Goal: Transaction & Acquisition: Book appointment/travel/reservation

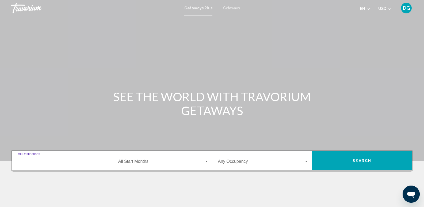
click at [25, 162] on input "Destination All Destinations" at bounding box center [63, 162] width 91 height 5
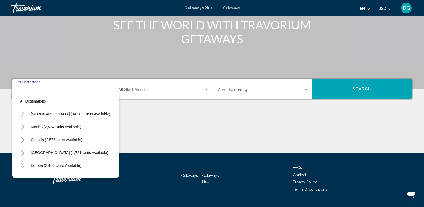
scroll to position [84, 0]
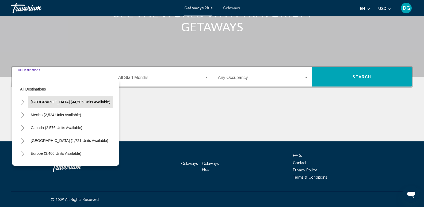
click at [67, 102] on span "[GEOGRAPHIC_DATA] (44,505 units available)" at bounding box center [70, 102] width 79 height 4
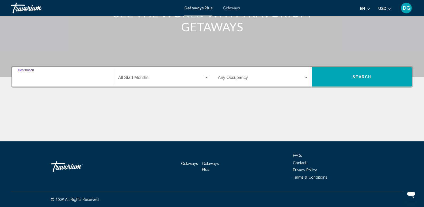
type input "**********"
click at [145, 78] on span "Search widget" at bounding box center [161, 78] width 86 height 5
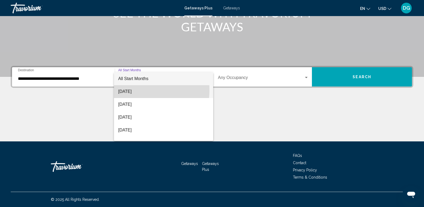
click at [136, 90] on span "[DATE]" at bounding box center [163, 91] width 91 height 13
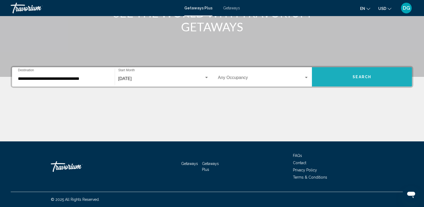
click at [360, 75] on span "Search" at bounding box center [362, 77] width 19 height 4
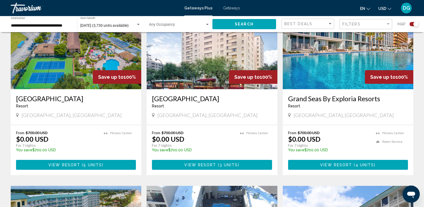
scroll to position [222, 0]
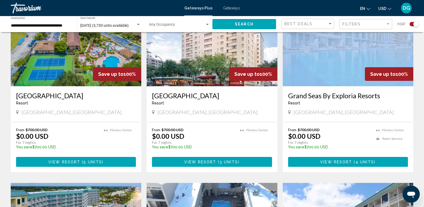
click at [357, 62] on img "Main content" at bounding box center [348, 44] width 131 height 86
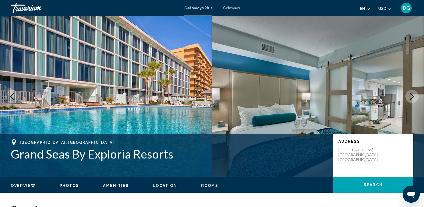
click at [412, 96] on icon "Next image" at bounding box center [412, 96] width 6 height 6
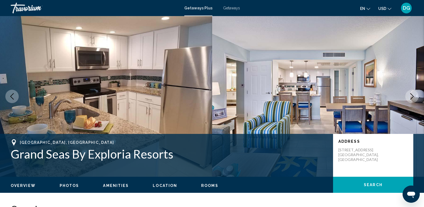
click at [412, 96] on icon "Next image" at bounding box center [412, 96] width 6 height 6
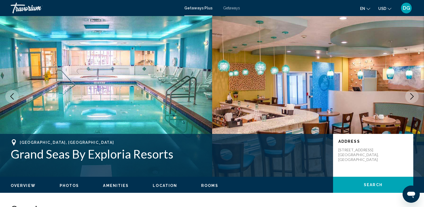
click at [412, 96] on icon "Next image" at bounding box center [412, 96] width 6 height 6
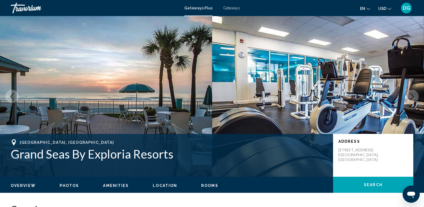
click at [412, 96] on icon "Next image" at bounding box center [412, 96] width 6 height 6
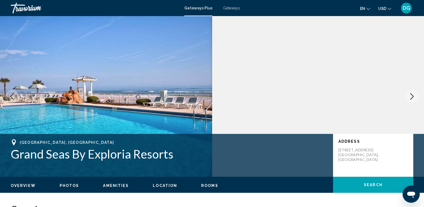
click at [412, 97] on icon "Next image" at bounding box center [412, 96] width 6 height 6
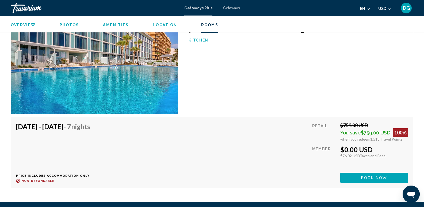
scroll to position [1225, 0]
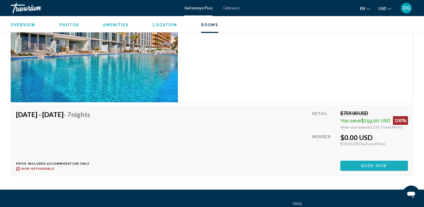
click at [377, 166] on span "Book now" at bounding box center [374, 166] width 26 height 4
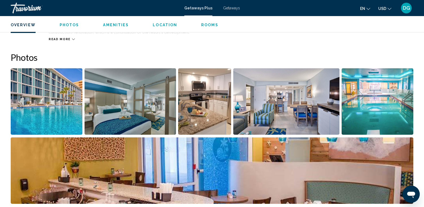
scroll to position [221, 0]
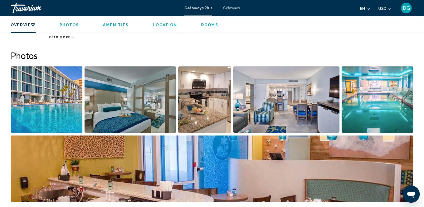
click at [56, 110] on img "Open full-screen image slider" at bounding box center [47, 99] width 72 height 66
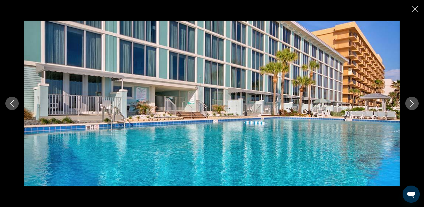
click at [410, 104] on icon "Next image" at bounding box center [412, 103] width 6 height 6
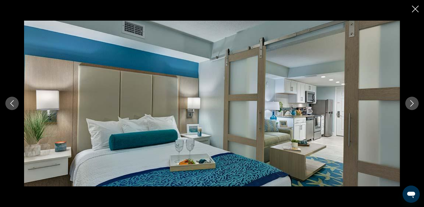
click at [411, 103] on icon "Next image" at bounding box center [412, 103] width 6 height 6
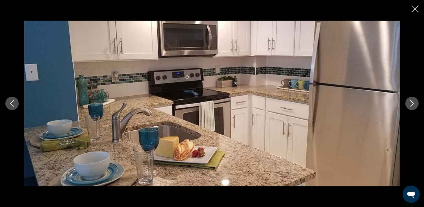
click at [411, 103] on icon "Next image" at bounding box center [412, 103] width 6 height 6
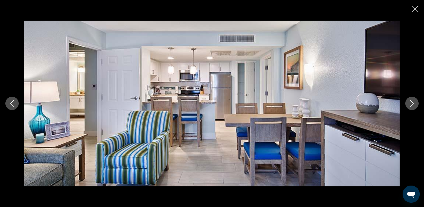
click at [411, 103] on icon "Next image" at bounding box center [412, 103] width 6 height 6
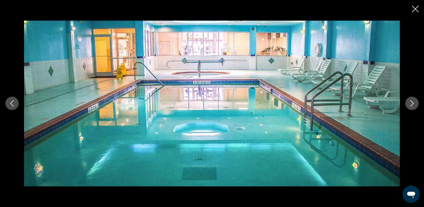
click at [411, 102] on icon "Next image" at bounding box center [412, 103] width 6 height 6
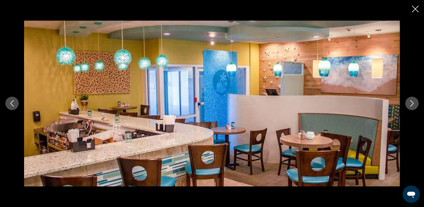
click at [411, 102] on icon "Next image" at bounding box center [412, 103] width 6 height 6
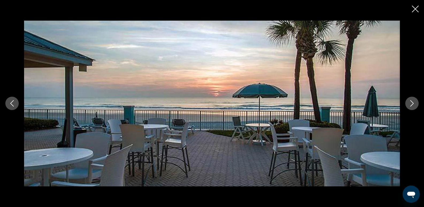
click at [411, 102] on icon "Next image" at bounding box center [412, 103] width 6 height 6
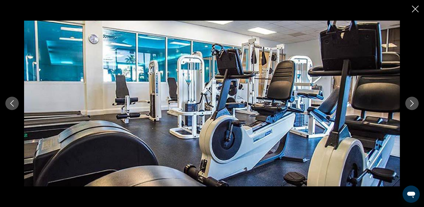
click at [411, 102] on icon "Next image" at bounding box center [412, 103] width 6 height 6
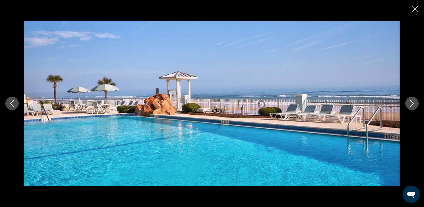
click at [415, 9] on icon "Close slideshow" at bounding box center [415, 9] width 7 height 7
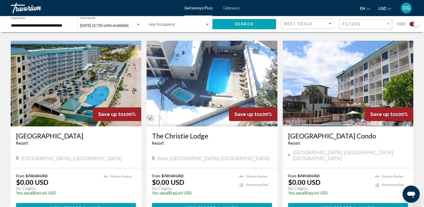
scroll to position [362, 0]
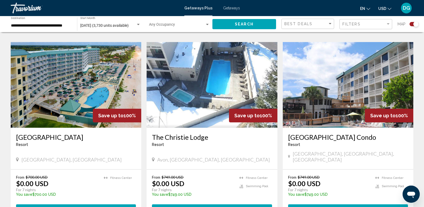
click at [59, 90] on img "Main content" at bounding box center [76, 85] width 131 height 86
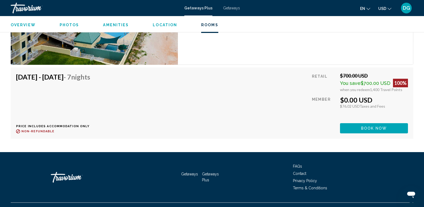
scroll to position [921, 0]
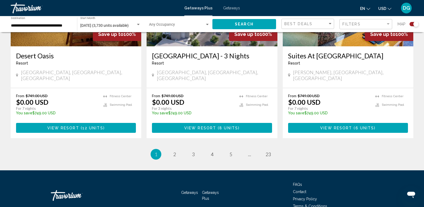
scroll to position [839, 0]
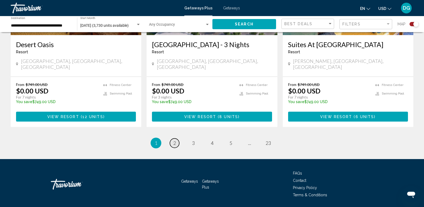
click at [174, 140] on span "2" at bounding box center [174, 143] width 3 height 6
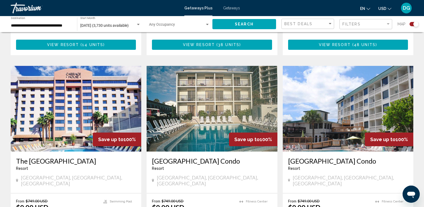
scroll to position [560, 0]
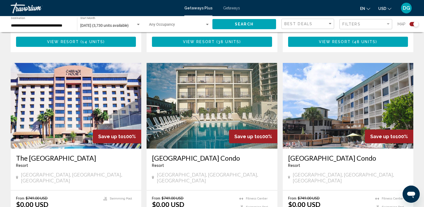
click at [214, 86] on img "Main content" at bounding box center [212, 106] width 131 height 86
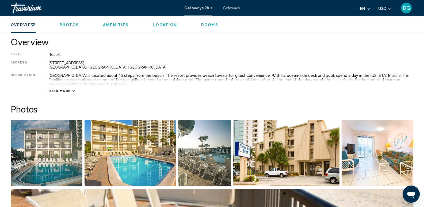
scroll to position [169, 0]
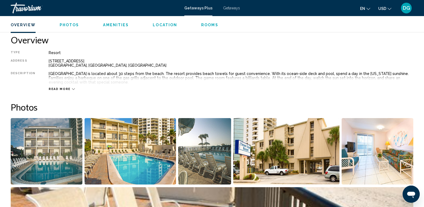
click at [72, 89] on icon "Main content" at bounding box center [73, 89] width 3 height 3
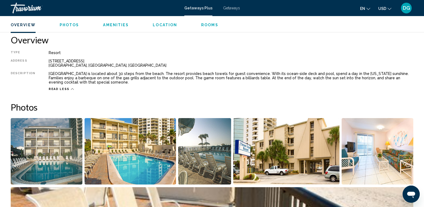
click at [51, 159] on img "Open full-screen image slider" at bounding box center [47, 151] width 72 height 66
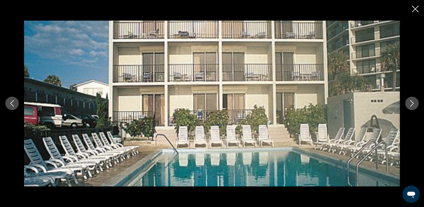
click at [412, 103] on icon "Next image" at bounding box center [412, 103] width 6 height 6
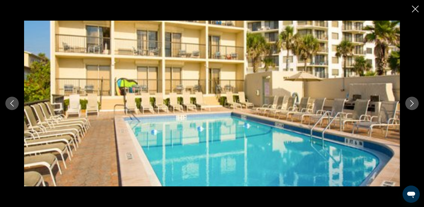
click at [412, 103] on icon "Next image" at bounding box center [412, 103] width 6 height 6
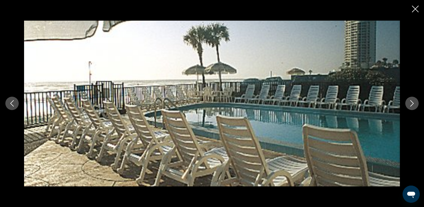
click at [412, 103] on icon "Next image" at bounding box center [412, 103] width 6 height 6
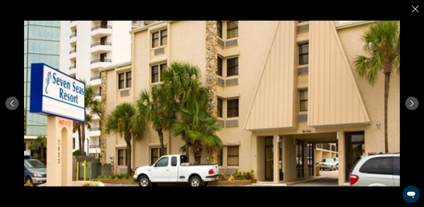
click at [412, 103] on icon "Next image" at bounding box center [412, 103] width 6 height 6
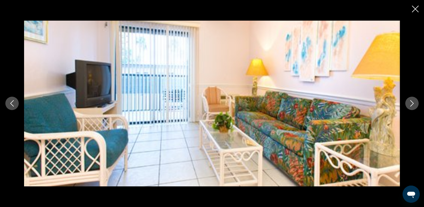
click at [413, 105] on icon "Next image" at bounding box center [412, 103] width 6 height 6
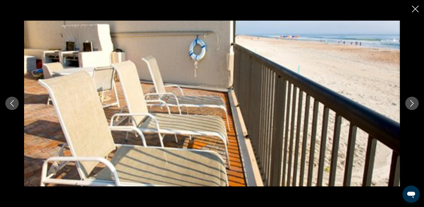
click at [413, 105] on icon "Next image" at bounding box center [412, 103] width 6 height 6
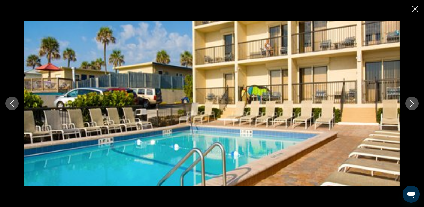
click at [413, 105] on icon "Next image" at bounding box center [412, 103] width 6 height 6
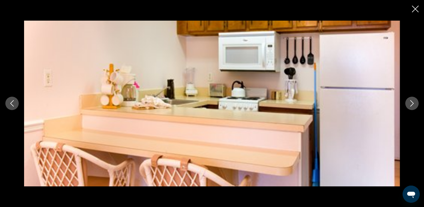
click at [413, 105] on icon "Next image" at bounding box center [412, 103] width 6 height 6
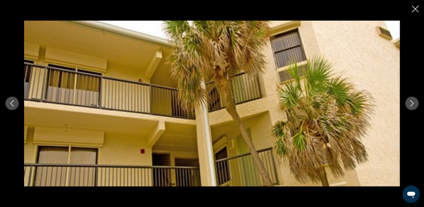
click at [413, 105] on icon "Next image" at bounding box center [412, 103] width 6 height 6
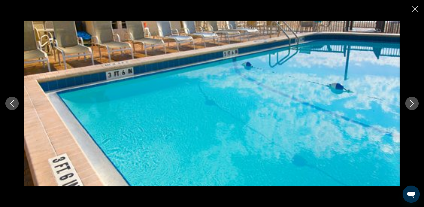
click at [413, 105] on icon "Next image" at bounding box center [412, 103] width 6 height 6
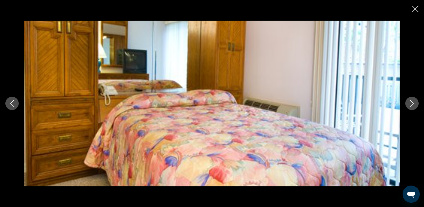
click at [413, 105] on icon "Next image" at bounding box center [411, 103] width 3 height 6
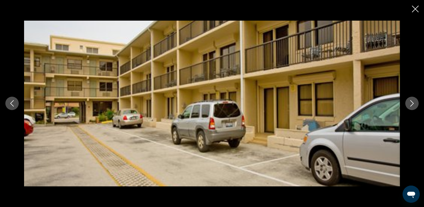
click at [413, 105] on icon "Next image" at bounding box center [411, 103] width 3 height 6
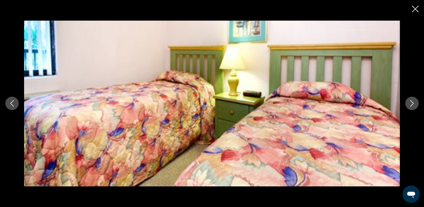
click at [413, 105] on icon "Next image" at bounding box center [411, 103] width 3 height 6
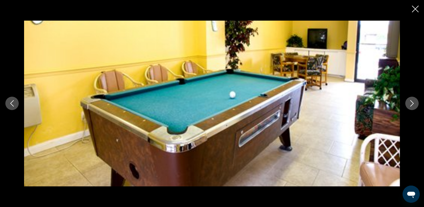
click at [413, 104] on icon "Next image" at bounding box center [411, 103] width 3 height 6
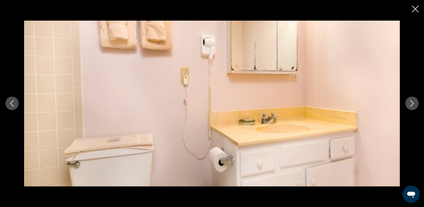
click at [413, 104] on icon "Next image" at bounding box center [411, 103] width 3 height 6
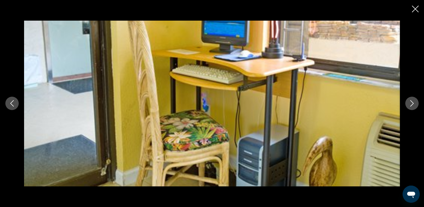
click at [413, 104] on icon "Next image" at bounding box center [411, 103] width 3 height 6
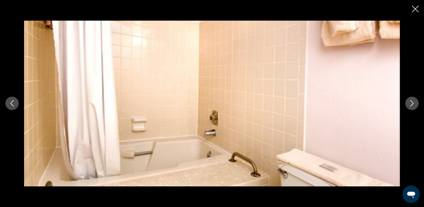
click at [413, 104] on icon "Next image" at bounding box center [411, 103] width 3 height 6
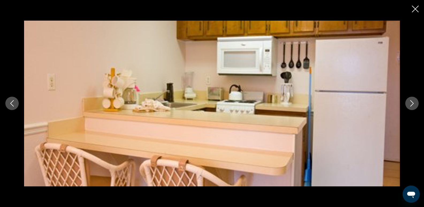
click at [413, 104] on icon "Next image" at bounding box center [411, 103] width 3 height 6
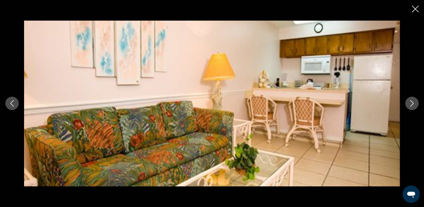
click at [413, 104] on icon "Next image" at bounding box center [411, 103] width 3 height 6
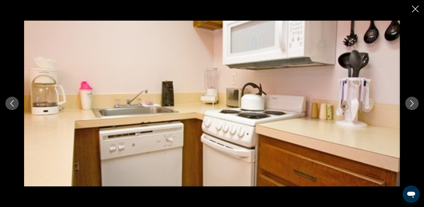
click at [413, 104] on icon "Next image" at bounding box center [411, 103] width 3 height 6
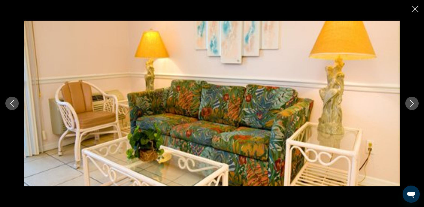
click at [413, 104] on icon "Next image" at bounding box center [411, 103] width 3 height 6
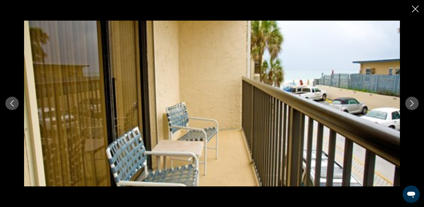
click at [413, 104] on icon "Next image" at bounding box center [411, 103] width 3 height 6
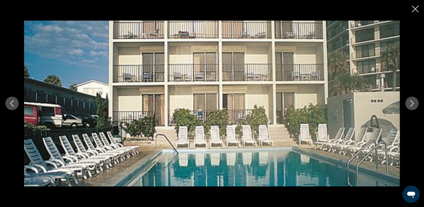
click at [415, 9] on icon "Close slideshow" at bounding box center [415, 9] width 7 height 7
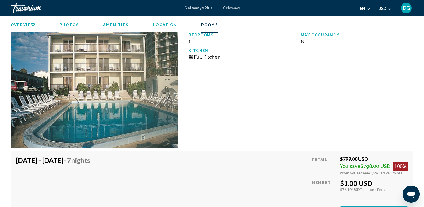
scroll to position [1119, 0]
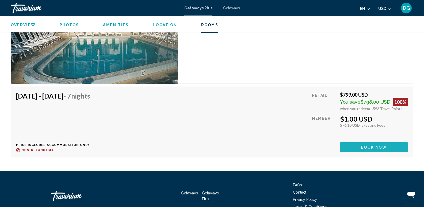
click at [369, 145] on span "Book now" at bounding box center [374, 147] width 26 height 4
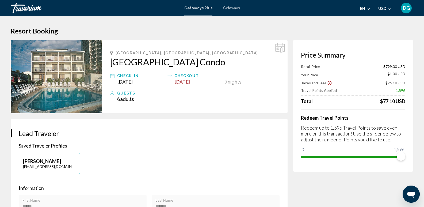
scroll to position [2, 0]
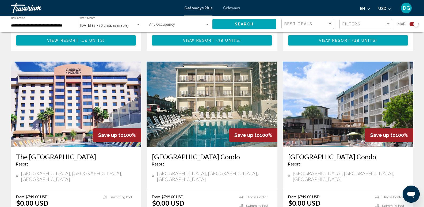
scroll to position [560, 0]
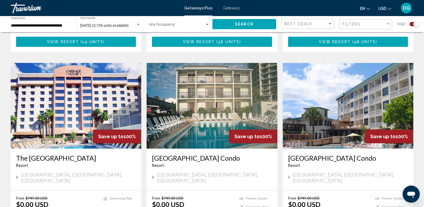
click at [348, 96] on img "Main content" at bounding box center [348, 106] width 131 height 86
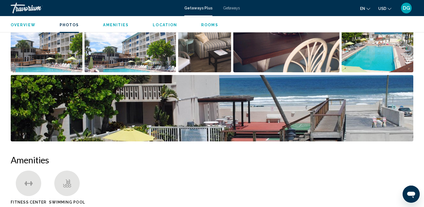
scroll to position [244, 0]
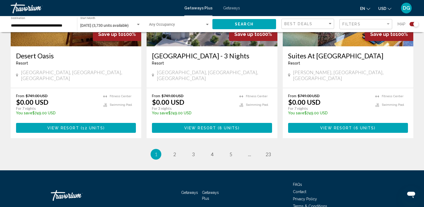
scroll to position [839, 0]
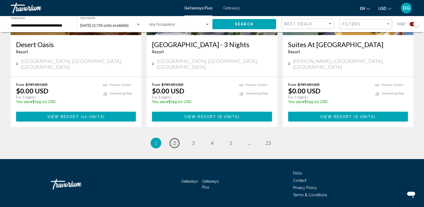
click at [172, 138] on link "page 2" at bounding box center [174, 142] width 9 height 9
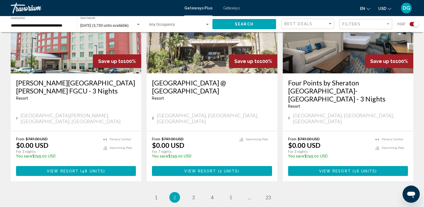
scroll to position [835, 0]
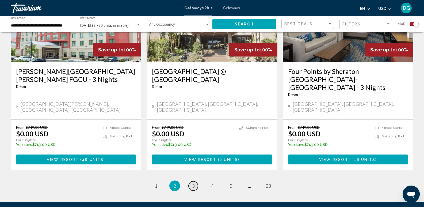
click at [193, 183] on span "3" at bounding box center [193, 186] width 3 height 6
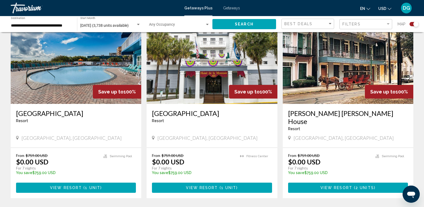
scroll to position [401, 0]
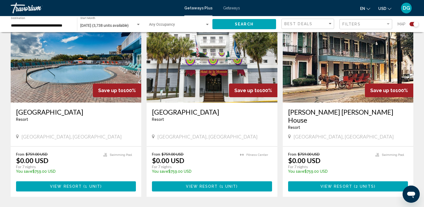
click at [121, 63] on img "Main content" at bounding box center [76, 60] width 131 height 86
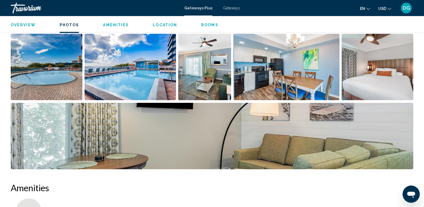
scroll to position [256, 0]
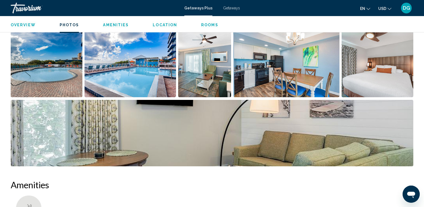
click at [57, 73] on img "Open full-screen image slider" at bounding box center [47, 64] width 72 height 66
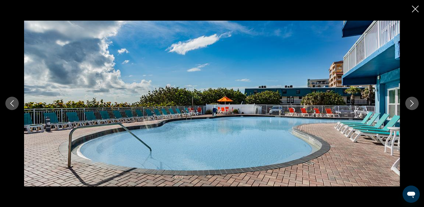
click at [412, 104] on icon "Next image" at bounding box center [412, 103] width 6 height 6
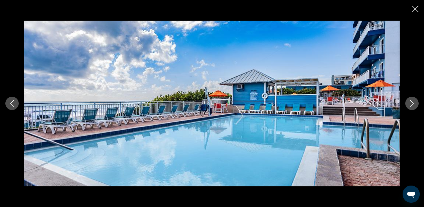
click at [412, 104] on icon "Next image" at bounding box center [412, 103] width 6 height 6
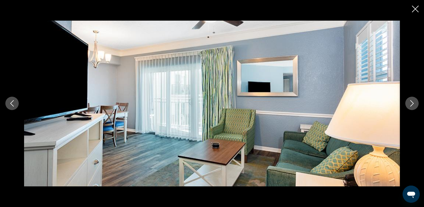
click at [412, 105] on icon "Next image" at bounding box center [412, 103] width 6 height 6
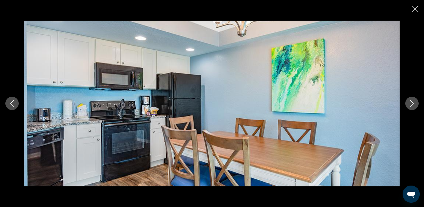
click at [412, 105] on icon "Next image" at bounding box center [412, 103] width 6 height 6
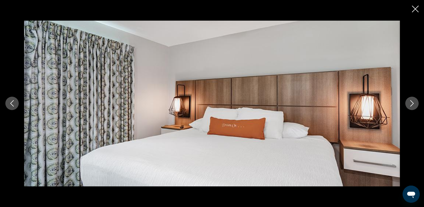
click at [413, 106] on icon "Next image" at bounding box center [412, 103] width 6 height 6
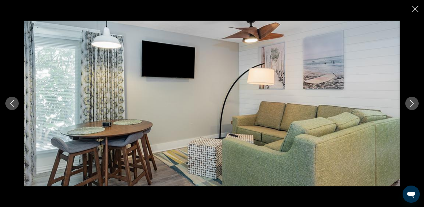
click at [413, 106] on icon "Next image" at bounding box center [412, 103] width 6 height 6
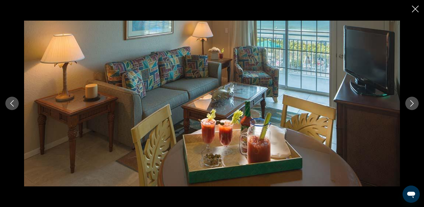
click at [414, 107] on icon "Next image" at bounding box center [412, 103] width 6 height 6
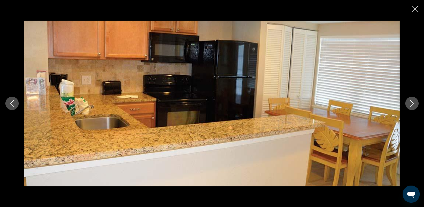
click at [415, 107] on icon "Next image" at bounding box center [412, 103] width 6 height 6
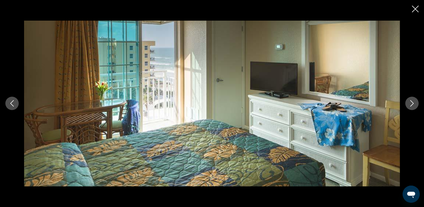
click at [416, 107] on button "Next image" at bounding box center [411, 103] width 13 height 13
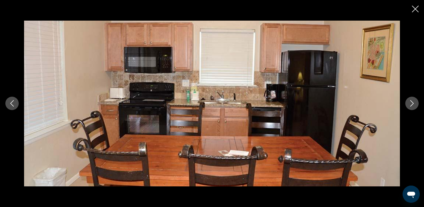
click at [416, 107] on button "Next image" at bounding box center [411, 103] width 13 height 13
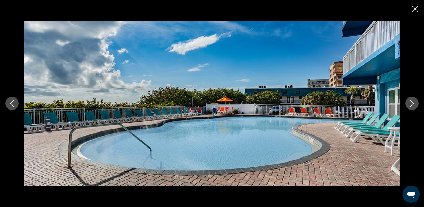
click at [418, 8] on icon "Close slideshow" at bounding box center [415, 9] width 7 height 7
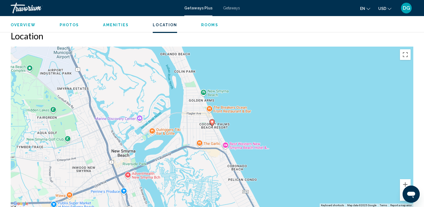
scroll to position [651, 0]
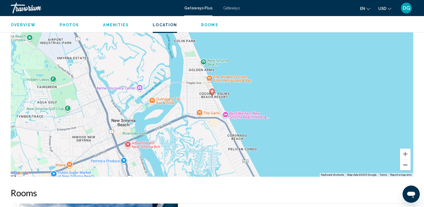
click at [405, 165] on button "Zoom out" at bounding box center [405, 164] width 11 height 11
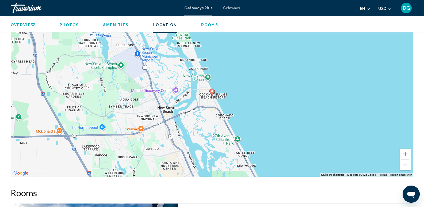
click at [404, 166] on button "Zoom out" at bounding box center [405, 164] width 11 height 11
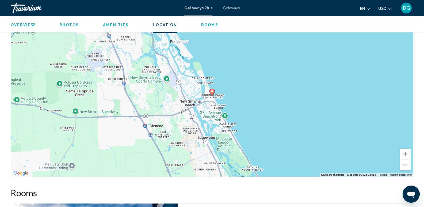
click at [404, 166] on button "Zoom out" at bounding box center [405, 164] width 11 height 11
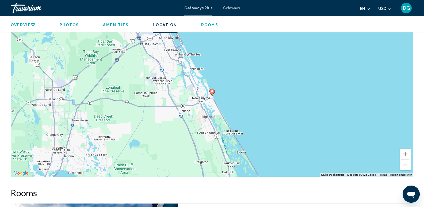
click at [405, 165] on button "Zoom out" at bounding box center [405, 164] width 11 height 11
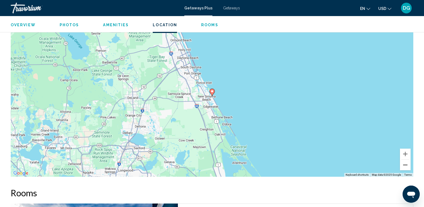
click at [408, 166] on button "Zoom out" at bounding box center [405, 164] width 11 height 11
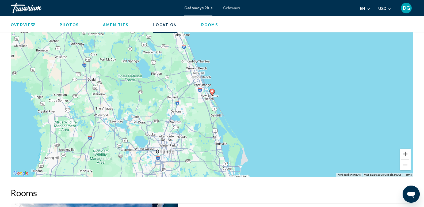
click at [407, 153] on button "Zoom in" at bounding box center [405, 154] width 11 height 11
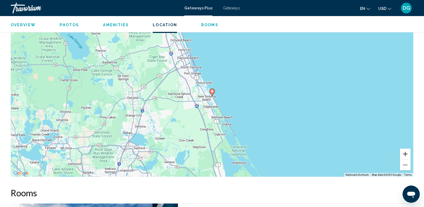
click at [406, 153] on button "Zoom in" at bounding box center [405, 154] width 11 height 11
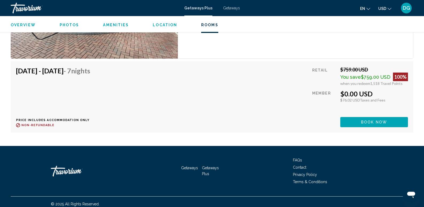
scroll to position [912, 0]
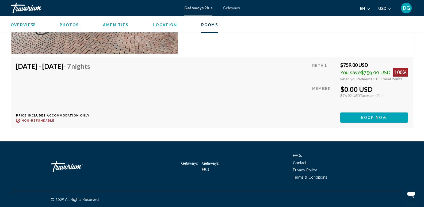
drag, startPoint x: 426, startPoint y: 133, endPoint x: 11, endPoint y: 6, distance: 433.9
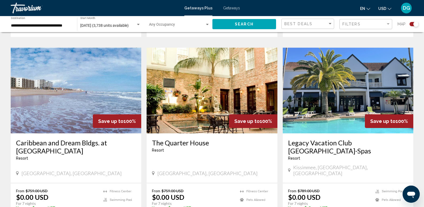
scroll to position [568, 0]
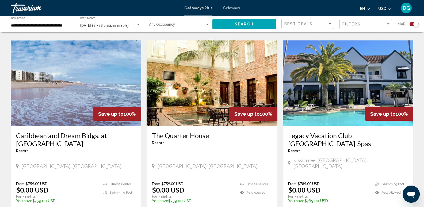
click at [65, 73] on img "Main content" at bounding box center [76, 83] width 131 height 86
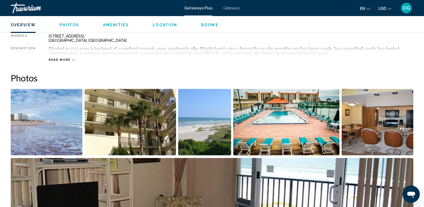
scroll to position [223, 0]
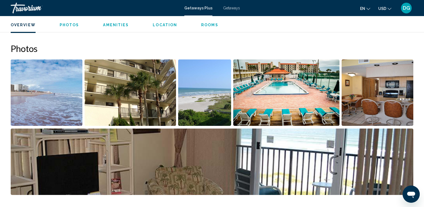
click at [32, 99] on img "Open full-screen image slider" at bounding box center [47, 92] width 72 height 66
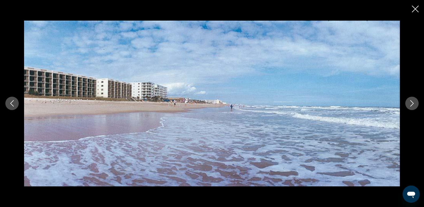
click at [411, 101] on icon "Next image" at bounding box center [411, 103] width 3 height 6
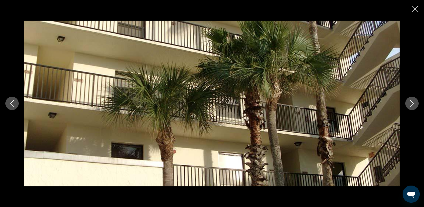
click at [411, 101] on icon "Next image" at bounding box center [412, 103] width 6 height 6
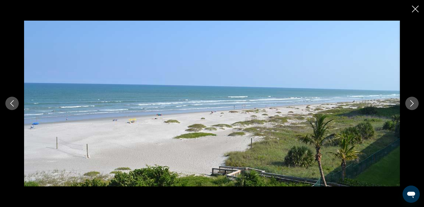
click at [411, 101] on icon "Next image" at bounding box center [412, 103] width 6 height 6
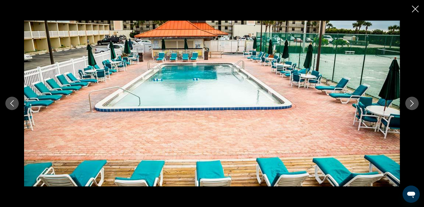
click at [411, 101] on icon "Next image" at bounding box center [412, 103] width 6 height 6
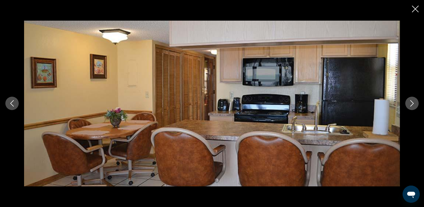
click at [412, 102] on icon "Next image" at bounding box center [411, 103] width 3 height 6
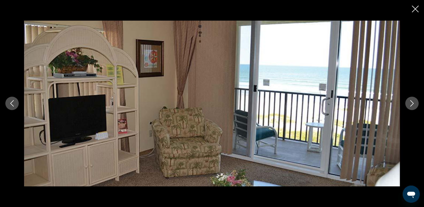
click at [412, 102] on icon "Next image" at bounding box center [411, 103] width 3 height 6
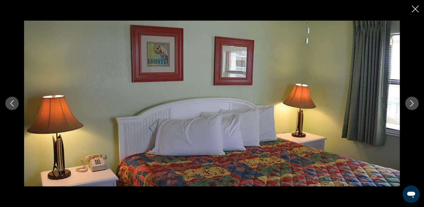
click at [412, 102] on icon "Next image" at bounding box center [411, 103] width 3 height 6
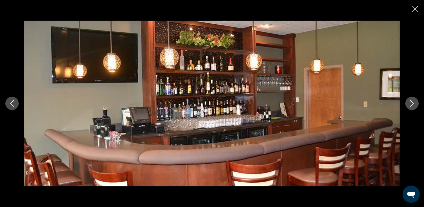
click at [412, 102] on icon "Next image" at bounding box center [412, 103] width 6 height 6
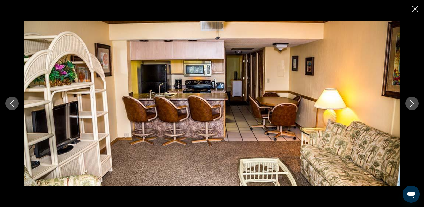
click at [412, 102] on icon "Next image" at bounding box center [412, 103] width 6 height 6
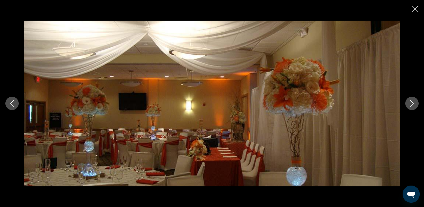
click at [412, 102] on icon "Next image" at bounding box center [411, 103] width 3 height 6
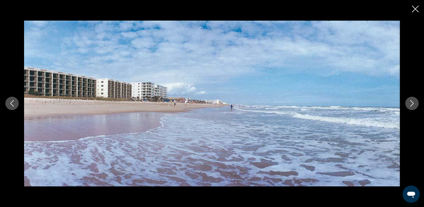
click at [418, 6] on icon "Close slideshow" at bounding box center [415, 9] width 7 height 7
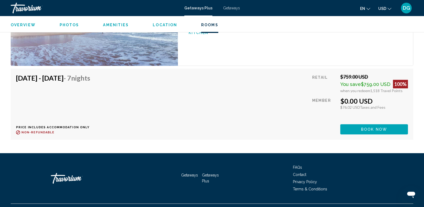
scroll to position [877, 0]
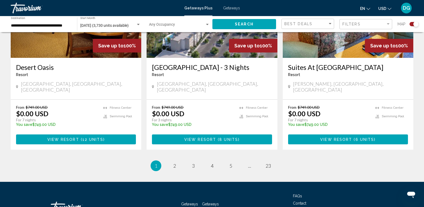
scroll to position [839, 0]
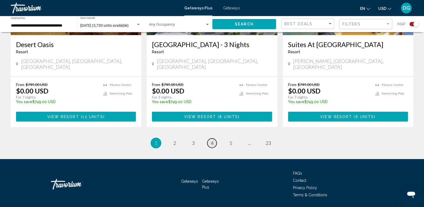
click at [212, 140] on span "4" at bounding box center [212, 143] width 3 height 6
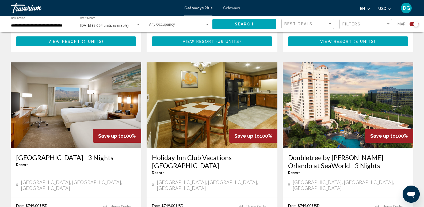
scroll to position [349, 0]
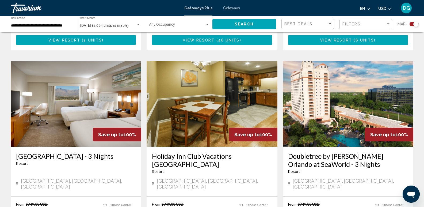
click at [237, 89] on img "Main content" at bounding box center [212, 104] width 131 height 86
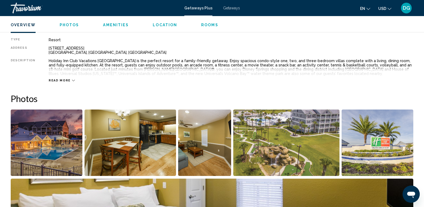
scroll to position [183, 0]
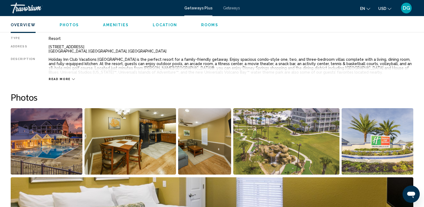
click at [40, 151] on img "Open full-screen image slider" at bounding box center [47, 141] width 72 height 66
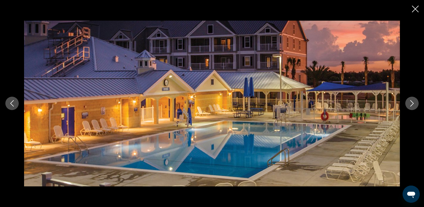
click at [414, 102] on icon "Next image" at bounding box center [412, 103] width 6 height 6
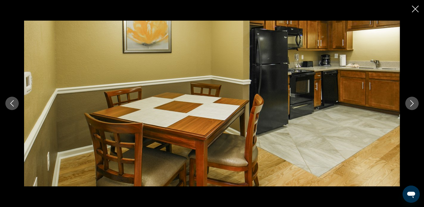
click at [414, 102] on icon "Next image" at bounding box center [412, 103] width 6 height 6
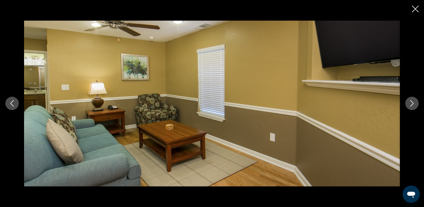
click at [414, 102] on icon "Next image" at bounding box center [412, 103] width 6 height 6
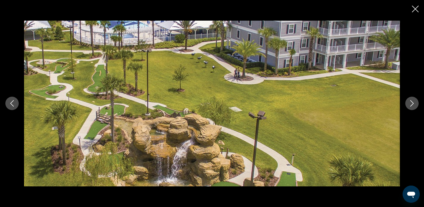
click at [413, 103] on icon "Next image" at bounding box center [411, 103] width 3 height 6
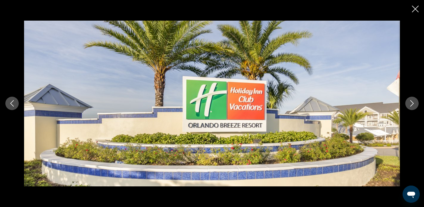
click at [413, 103] on icon "Next image" at bounding box center [411, 103] width 3 height 6
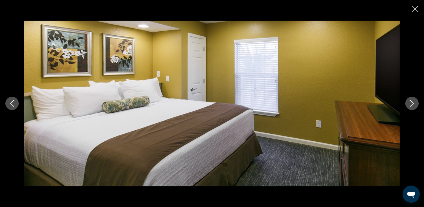
click at [413, 103] on icon "Next image" at bounding box center [411, 103] width 3 height 6
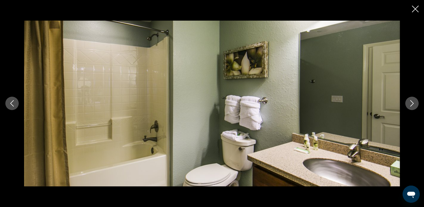
click at [413, 103] on icon "Next image" at bounding box center [411, 103] width 3 height 6
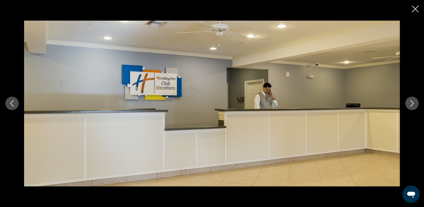
click at [413, 103] on icon "Next image" at bounding box center [411, 103] width 3 height 6
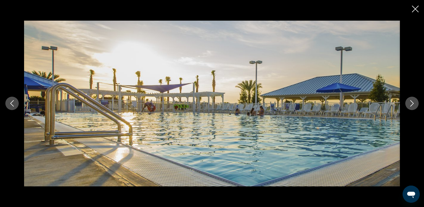
click at [413, 104] on icon "Next image" at bounding box center [411, 103] width 3 height 6
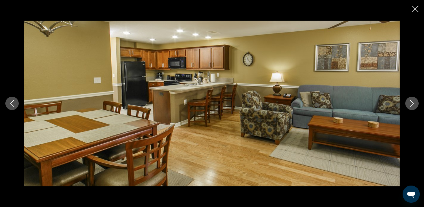
click at [413, 104] on icon "Next image" at bounding box center [411, 103] width 3 height 6
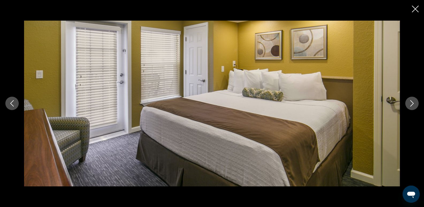
click at [413, 104] on icon "Next image" at bounding box center [411, 103] width 3 height 6
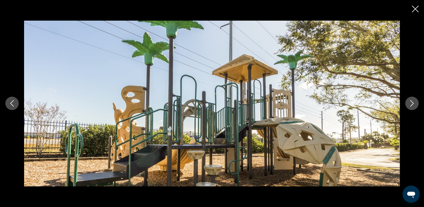
click at [413, 104] on icon "Next image" at bounding box center [411, 103] width 3 height 6
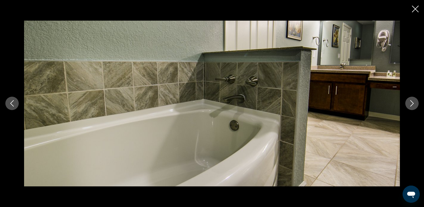
click at [413, 104] on icon "Next image" at bounding box center [411, 103] width 3 height 6
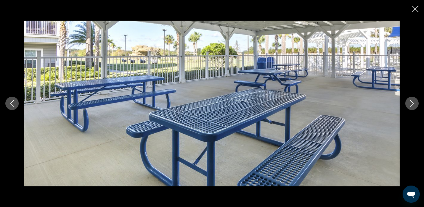
click at [413, 104] on icon "Next image" at bounding box center [411, 103] width 3 height 6
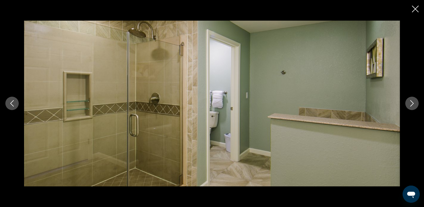
click at [413, 104] on icon "Next image" at bounding box center [411, 103] width 3 height 6
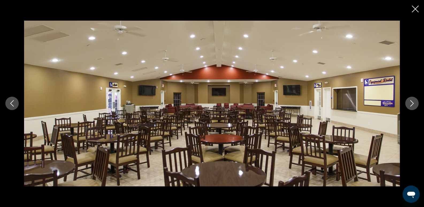
click at [413, 104] on icon "Next image" at bounding box center [411, 103] width 3 height 6
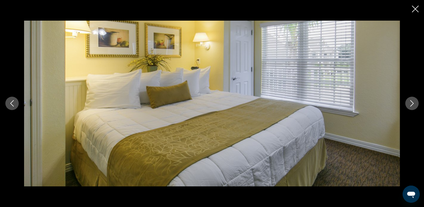
click at [413, 104] on icon "Next image" at bounding box center [411, 103] width 3 height 6
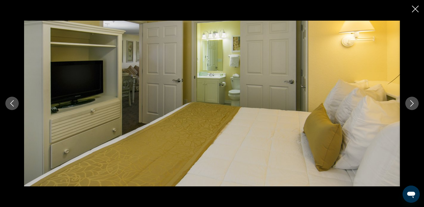
click at [413, 104] on icon "Next image" at bounding box center [411, 103] width 3 height 6
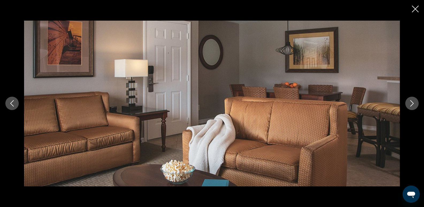
click at [413, 104] on icon "Next image" at bounding box center [411, 103] width 3 height 6
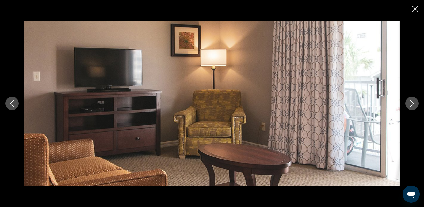
click at [413, 104] on icon "Next image" at bounding box center [411, 103] width 3 height 6
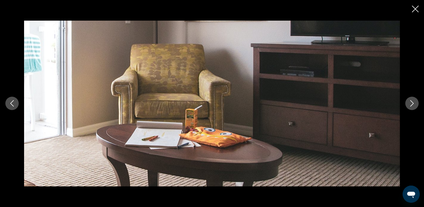
click at [413, 104] on icon "Next image" at bounding box center [411, 103] width 3 height 6
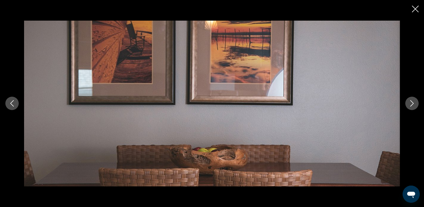
click at [413, 104] on icon "Next image" at bounding box center [411, 103] width 3 height 6
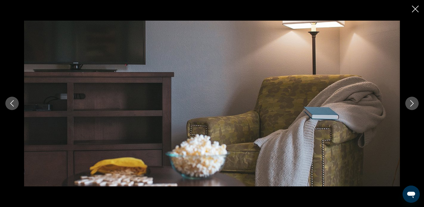
click at [413, 104] on icon "Next image" at bounding box center [411, 103] width 3 height 6
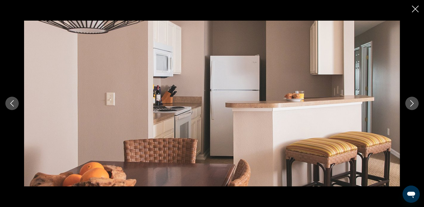
click at [413, 104] on icon "Next image" at bounding box center [411, 103] width 3 height 6
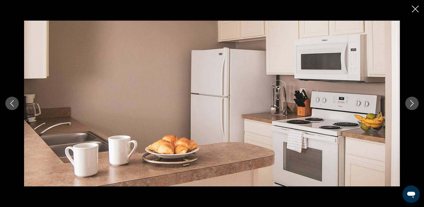
click at [413, 104] on icon "Next image" at bounding box center [411, 103] width 3 height 6
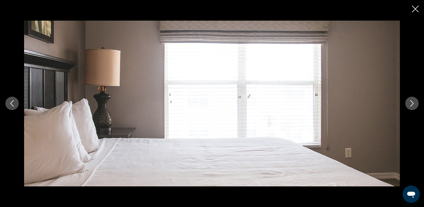
click at [413, 104] on icon "Next image" at bounding box center [411, 103] width 3 height 6
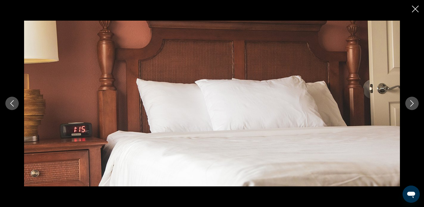
click at [413, 104] on icon "Next image" at bounding box center [411, 103] width 3 height 6
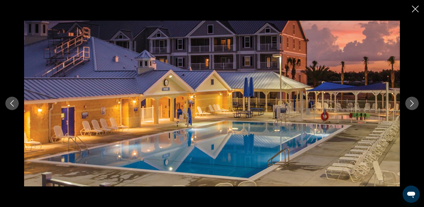
click at [417, 12] on icon "Close slideshow" at bounding box center [415, 9] width 7 height 7
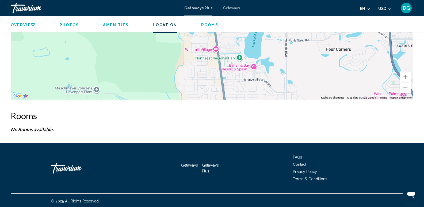
scroll to position [958, 0]
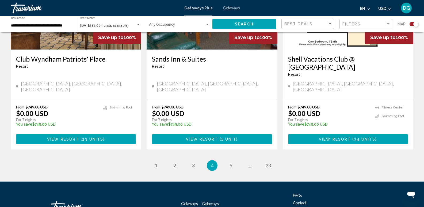
scroll to position [847, 0]
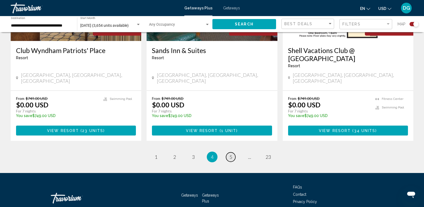
click at [232, 154] on span "5" at bounding box center [231, 157] width 3 height 6
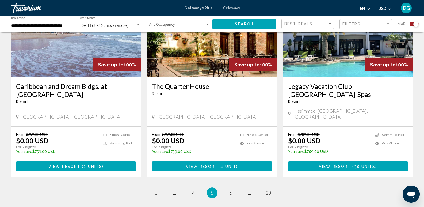
scroll to position [811, 0]
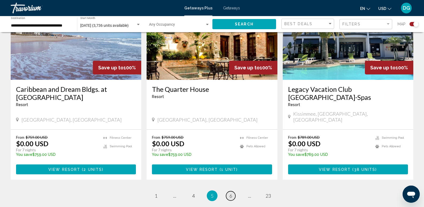
click at [233, 191] on link "page 6" at bounding box center [230, 195] width 9 height 9
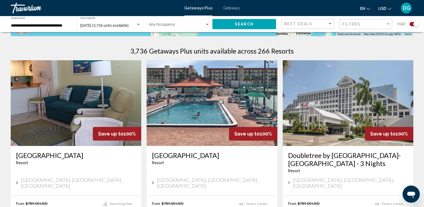
scroll to position [163, 0]
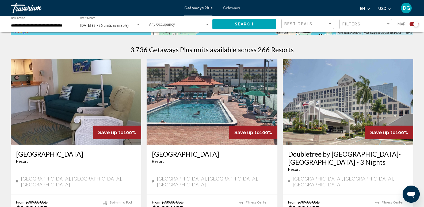
click at [231, 97] on img "Main content" at bounding box center [212, 102] width 131 height 86
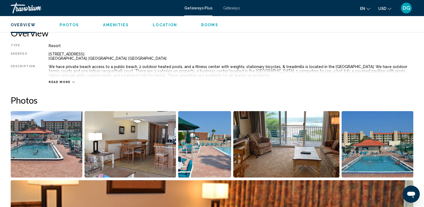
scroll to position [208, 0]
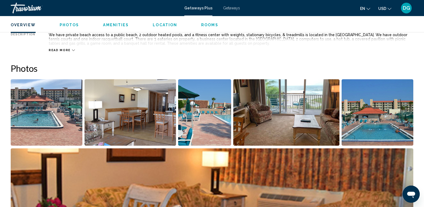
click at [48, 121] on img "Open full-screen image slider" at bounding box center [47, 112] width 72 height 66
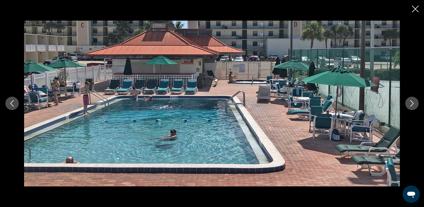
click at [413, 101] on icon "Next image" at bounding box center [412, 103] width 6 height 6
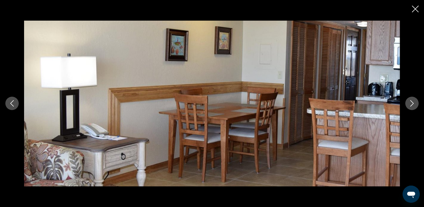
click at [413, 101] on icon "Next image" at bounding box center [412, 103] width 6 height 6
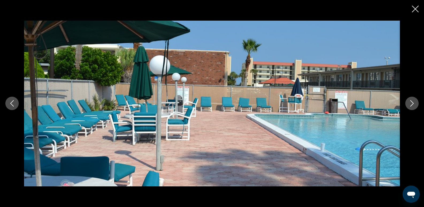
click at [413, 101] on icon "Next image" at bounding box center [412, 103] width 6 height 6
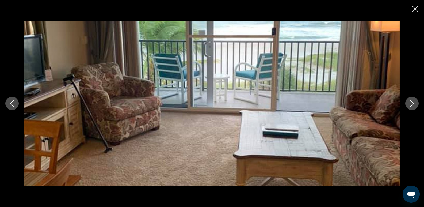
click at [414, 101] on icon "Next image" at bounding box center [412, 103] width 6 height 6
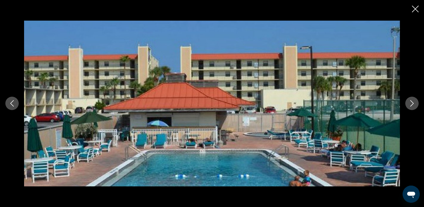
click at [414, 101] on icon "Next image" at bounding box center [412, 103] width 6 height 6
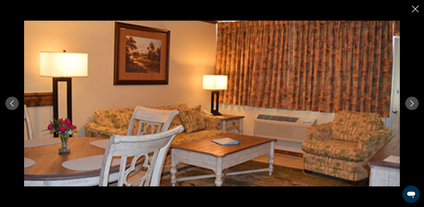
click at [415, 101] on icon "Next image" at bounding box center [412, 103] width 6 height 6
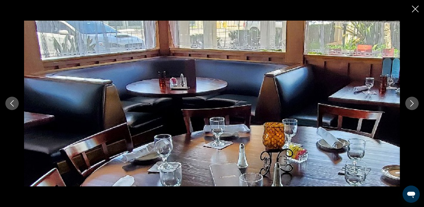
click at [416, 102] on button "Next image" at bounding box center [411, 103] width 13 height 13
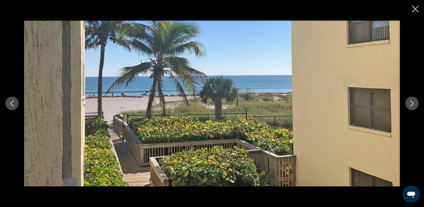
click at [416, 102] on button "Next image" at bounding box center [411, 103] width 13 height 13
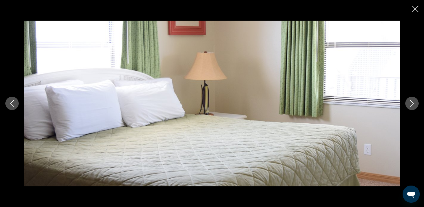
click at [416, 102] on button "Next image" at bounding box center [411, 103] width 13 height 13
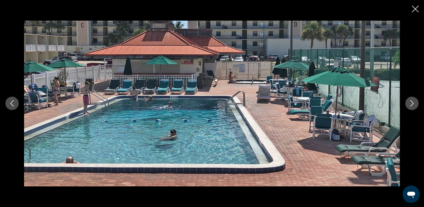
click at [418, 10] on icon "Close slideshow" at bounding box center [415, 9] width 7 height 7
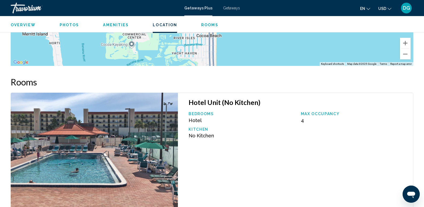
scroll to position [781, 0]
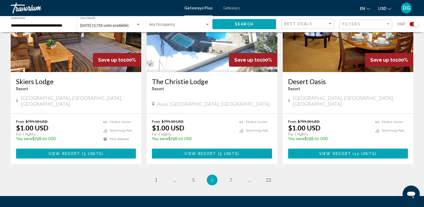
scroll to position [840, 0]
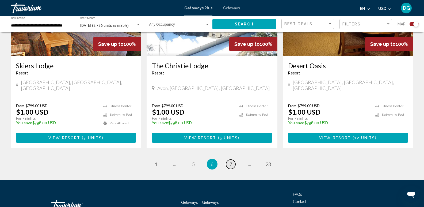
click at [233, 159] on link "page 7" at bounding box center [230, 163] width 9 height 9
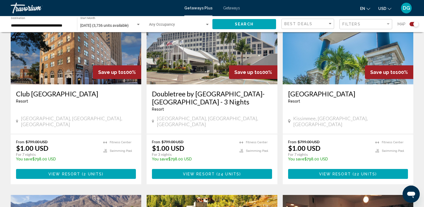
scroll to position [116, 0]
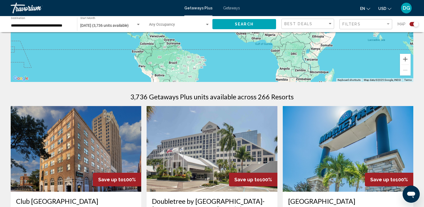
click at [334, 166] on img "Main content" at bounding box center [348, 149] width 131 height 86
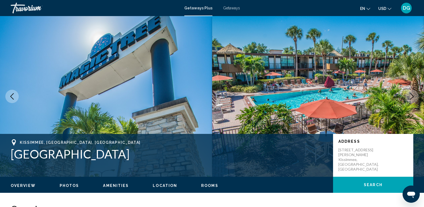
click at [411, 95] on icon "Next image" at bounding box center [412, 96] width 6 height 6
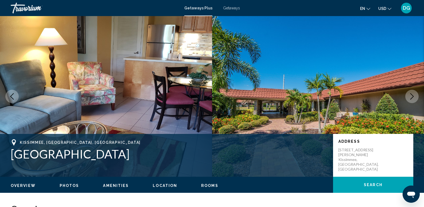
click at [411, 95] on icon "Next image" at bounding box center [412, 96] width 6 height 6
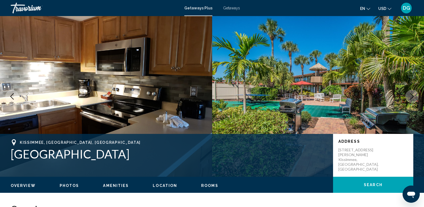
click at [411, 95] on icon "Next image" at bounding box center [412, 96] width 6 height 6
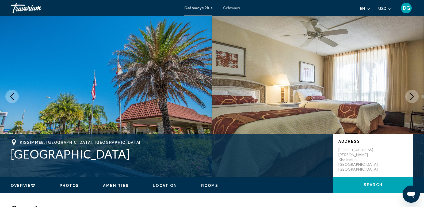
click at [411, 96] on icon "Next image" at bounding box center [412, 96] width 6 height 6
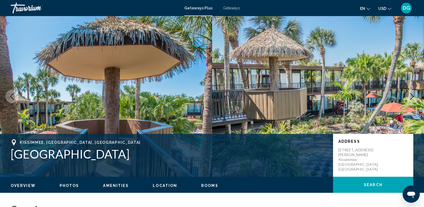
click at [411, 96] on icon "Next image" at bounding box center [412, 96] width 6 height 6
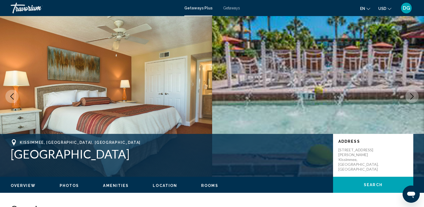
click at [411, 96] on icon "Next image" at bounding box center [412, 96] width 6 height 6
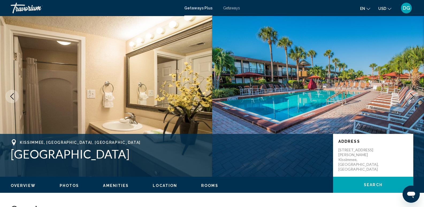
click at [411, 96] on icon "Next image" at bounding box center [412, 96] width 6 height 6
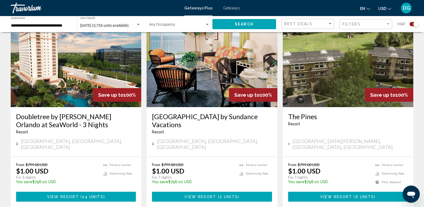
scroll to position [792, 0]
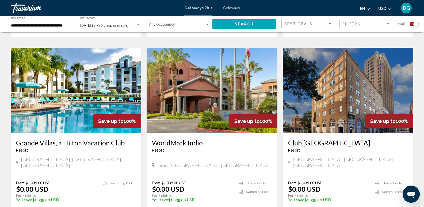
scroll to position [563, 0]
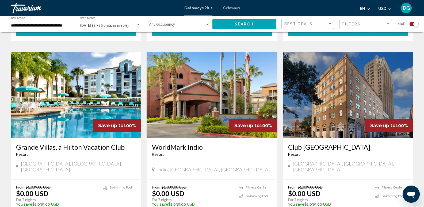
click at [72, 95] on img "Main content" at bounding box center [76, 95] width 131 height 86
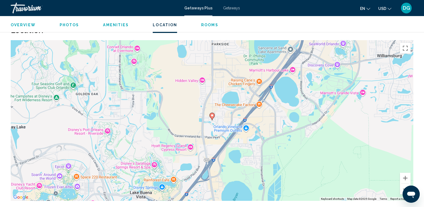
scroll to position [543, 0]
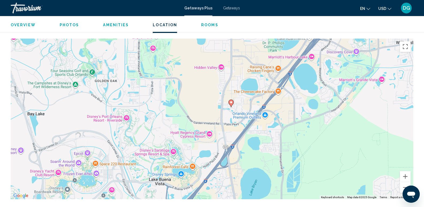
drag, startPoint x: 192, startPoint y: 110, endPoint x: 211, endPoint y: 101, distance: 21.3
click at [211, 101] on div "To activate drag with keyboard, press Alt + Enter. Once in keyboard drag state,…" at bounding box center [212, 119] width 403 height 161
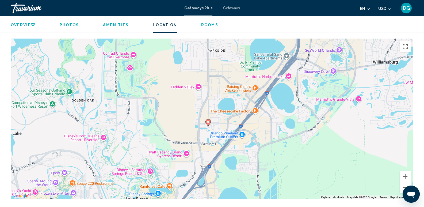
drag, startPoint x: 244, startPoint y: 102, endPoint x: 219, endPoint y: 124, distance: 32.6
click at [219, 124] on div "To activate drag with keyboard, press Alt + Enter. Once in keyboard drag state,…" at bounding box center [212, 119] width 403 height 161
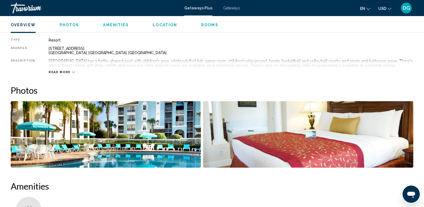
scroll to position [187, 0]
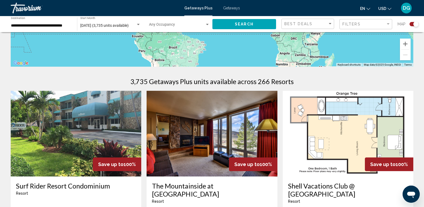
scroll to position [147, 0]
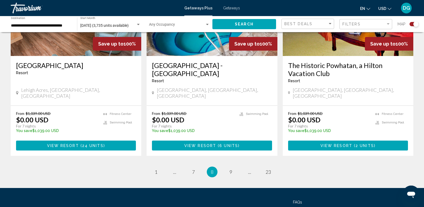
drag, startPoint x: 426, startPoint y: 39, endPoint x: 0, endPoint y: 9, distance: 426.8
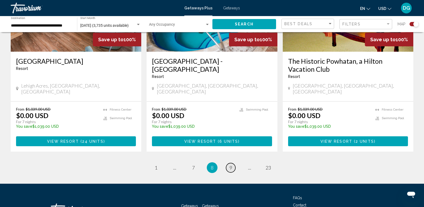
click at [230, 165] on span "9" at bounding box center [231, 168] width 3 height 6
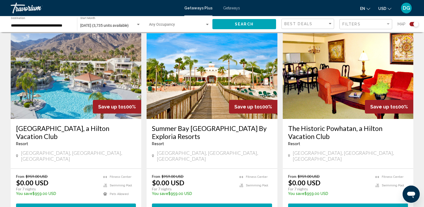
scroll to position [192, 0]
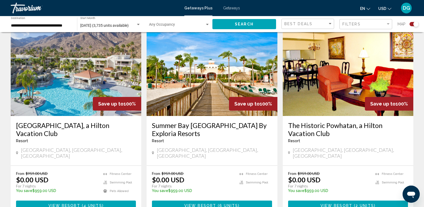
click at [209, 93] on img "Main content" at bounding box center [212, 73] width 131 height 86
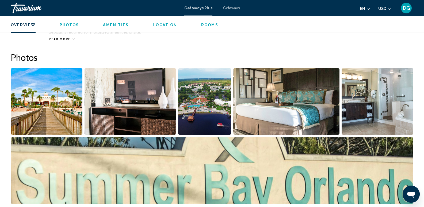
scroll to position [227, 0]
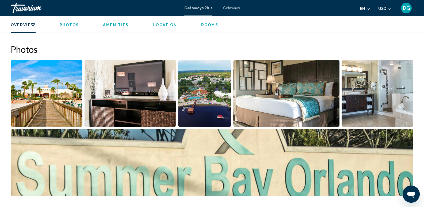
click at [44, 110] on img "Open full-screen image slider" at bounding box center [47, 93] width 72 height 66
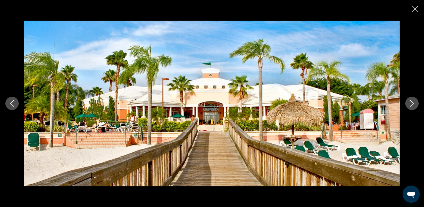
click at [411, 103] on icon "Next image" at bounding box center [412, 103] width 6 height 6
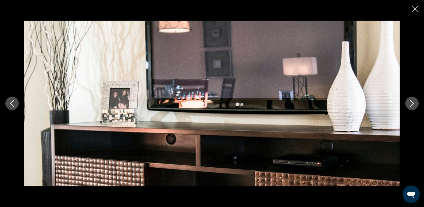
click at [411, 103] on icon "Next image" at bounding box center [412, 103] width 6 height 6
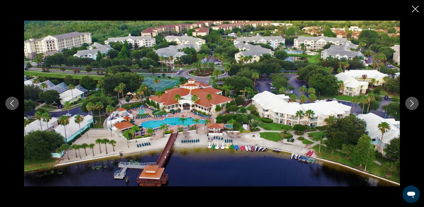
click at [411, 103] on icon "Next image" at bounding box center [412, 103] width 6 height 6
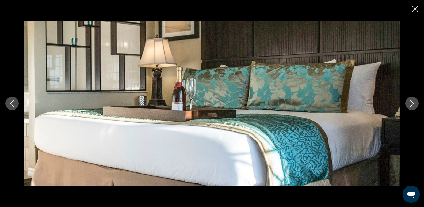
click at [411, 103] on icon "Next image" at bounding box center [412, 103] width 6 height 6
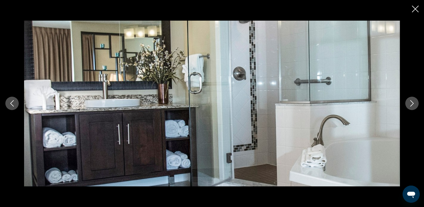
click at [411, 103] on icon "Next image" at bounding box center [412, 103] width 6 height 6
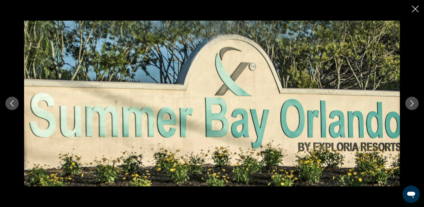
click at [411, 103] on icon "Next image" at bounding box center [412, 103] width 6 height 6
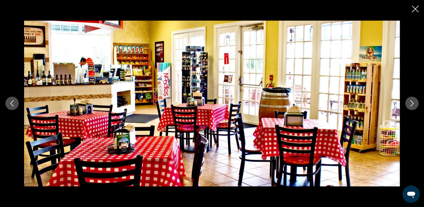
click at [411, 103] on icon "Next image" at bounding box center [412, 103] width 6 height 6
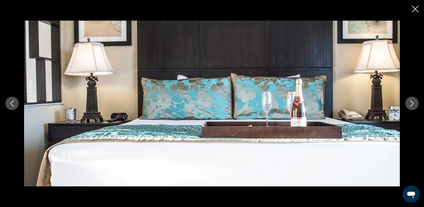
click at [411, 103] on icon "Next image" at bounding box center [412, 103] width 6 height 6
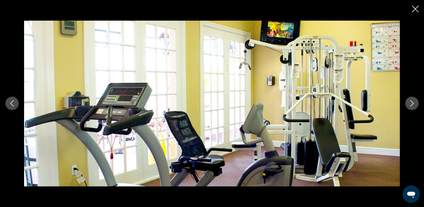
click at [411, 103] on icon "Next image" at bounding box center [412, 103] width 6 height 6
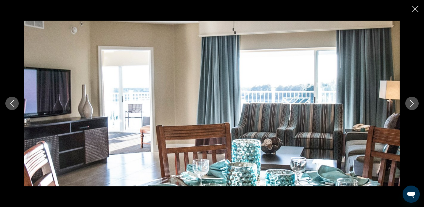
click at [409, 103] on icon "Next image" at bounding box center [412, 103] width 6 height 6
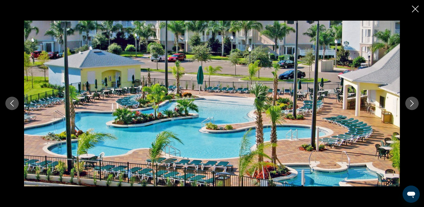
click at [409, 103] on button "Next image" at bounding box center [411, 103] width 13 height 13
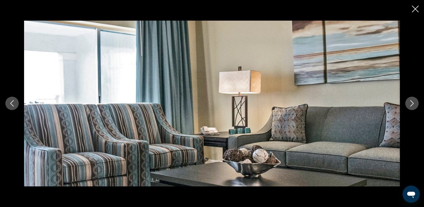
click at [409, 103] on button "Next image" at bounding box center [411, 103] width 13 height 13
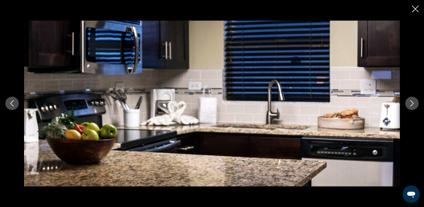
click at [409, 103] on button "Next image" at bounding box center [411, 103] width 13 height 13
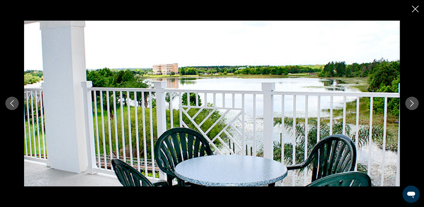
click at [409, 103] on button "Next image" at bounding box center [411, 103] width 13 height 13
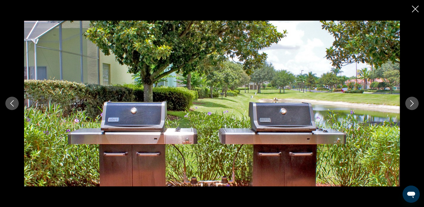
click at [11, 101] on icon "Previous image" at bounding box center [12, 103] width 6 height 6
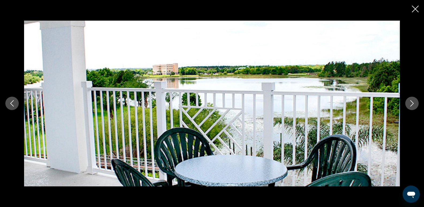
click at [412, 103] on icon "Next image" at bounding box center [412, 103] width 6 height 6
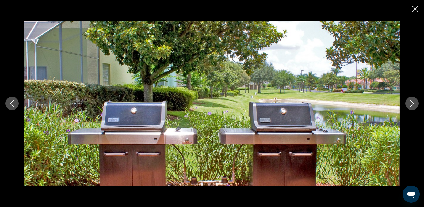
click at [412, 103] on icon "Next image" at bounding box center [412, 103] width 6 height 6
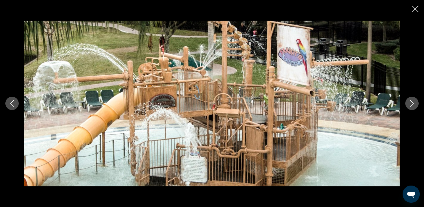
click at [414, 104] on icon "Next image" at bounding box center [412, 103] width 6 height 6
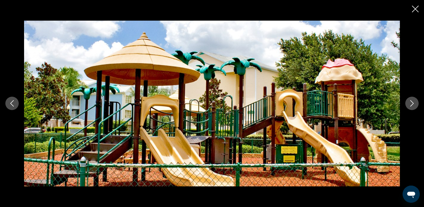
click at [414, 104] on icon "Next image" at bounding box center [412, 103] width 6 height 6
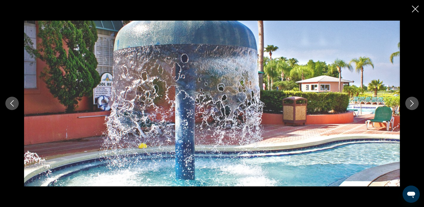
click at [414, 104] on icon "Next image" at bounding box center [412, 103] width 6 height 6
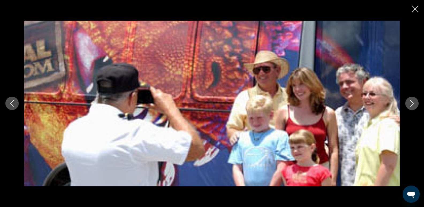
click at [413, 104] on icon "Next image" at bounding box center [412, 103] width 6 height 6
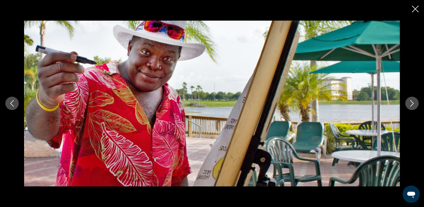
click at [413, 104] on icon "Next image" at bounding box center [411, 103] width 3 height 6
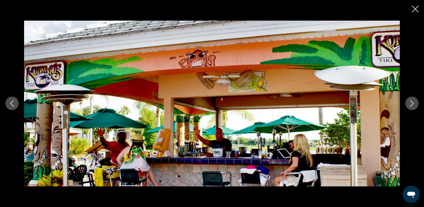
click at [413, 104] on icon "Next image" at bounding box center [411, 103] width 3 height 6
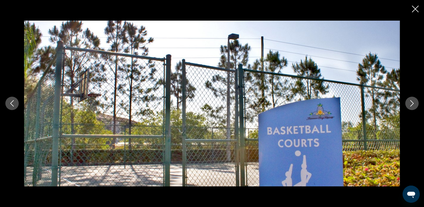
click at [412, 104] on icon "Next image" at bounding box center [412, 103] width 6 height 6
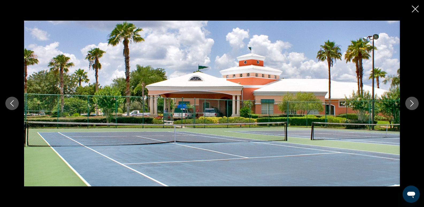
click at [412, 104] on icon "Next image" at bounding box center [412, 103] width 6 height 6
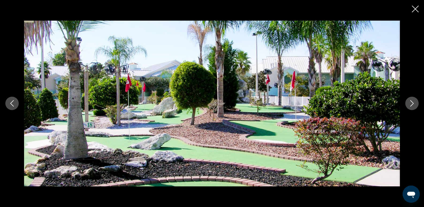
click at [411, 102] on icon "Next image" at bounding box center [412, 103] width 6 height 6
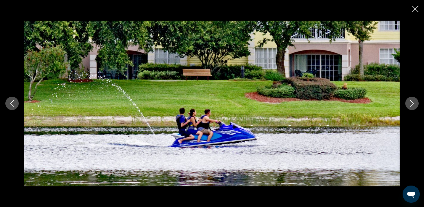
click at [411, 102] on icon "Next image" at bounding box center [412, 103] width 6 height 6
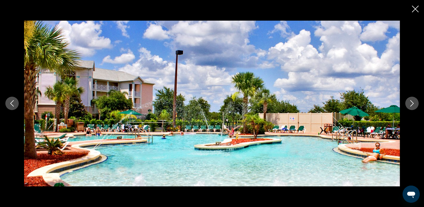
click at [411, 102] on icon "Next image" at bounding box center [412, 103] width 6 height 6
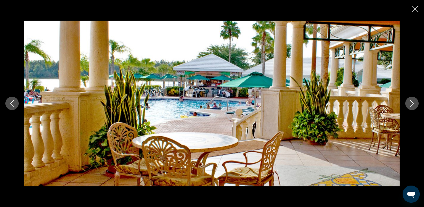
click at [411, 102] on icon "Next image" at bounding box center [412, 103] width 6 height 6
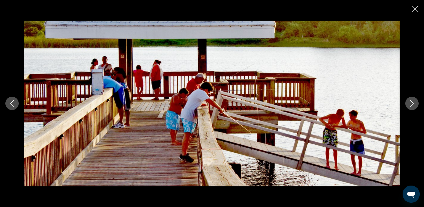
click at [411, 102] on icon "Next image" at bounding box center [412, 103] width 6 height 6
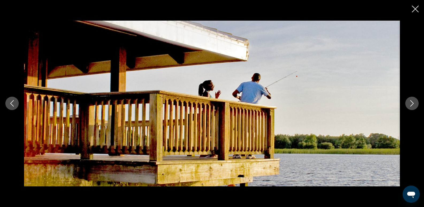
click at [410, 102] on icon "Next image" at bounding box center [412, 103] width 6 height 6
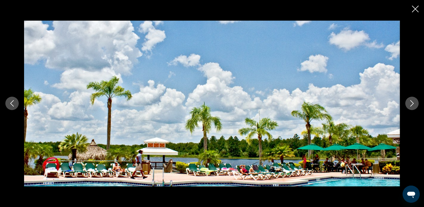
click at [410, 102] on icon "Next image" at bounding box center [412, 103] width 6 height 6
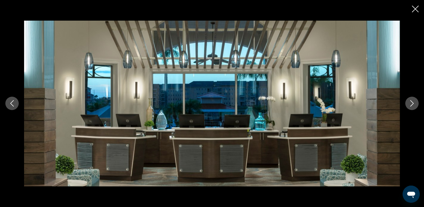
click at [410, 102] on icon "Next image" at bounding box center [412, 103] width 6 height 6
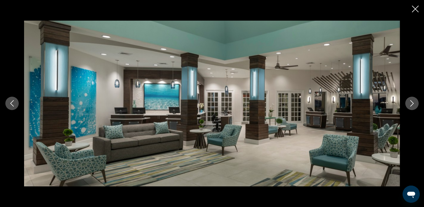
click at [410, 102] on icon "Next image" at bounding box center [412, 103] width 6 height 6
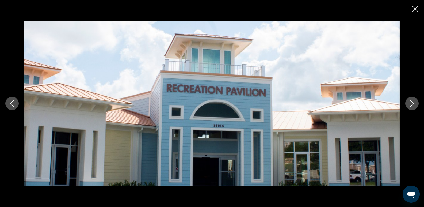
click at [410, 102] on icon "Next image" at bounding box center [412, 103] width 6 height 6
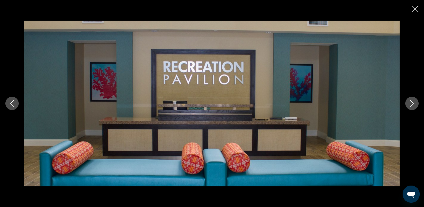
click at [410, 102] on icon "Next image" at bounding box center [412, 103] width 6 height 6
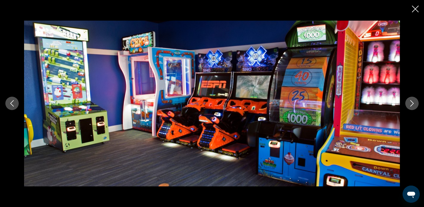
click at [410, 102] on icon "Next image" at bounding box center [412, 103] width 6 height 6
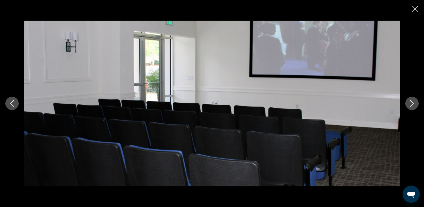
click at [409, 102] on icon "Next image" at bounding box center [412, 103] width 6 height 6
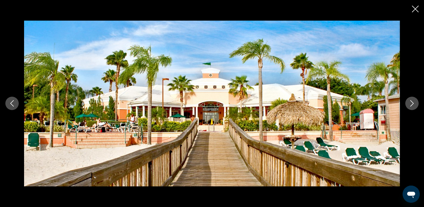
click at [413, 10] on icon "Close slideshow" at bounding box center [415, 9] width 7 height 7
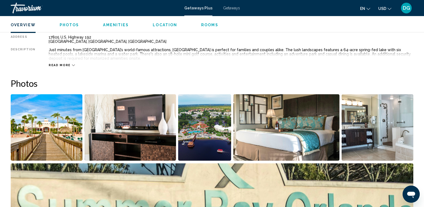
scroll to position [207, 0]
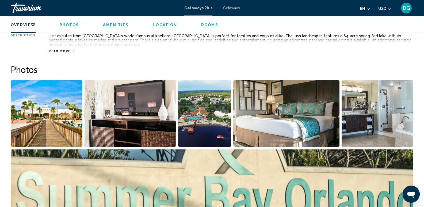
click at [246, 128] on img "Open full-screen image slider" at bounding box center [286, 113] width 107 height 66
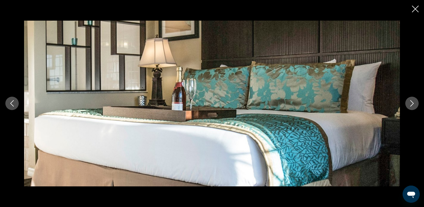
click at [413, 102] on icon "Next image" at bounding box center [411, 103] width 3 height 6
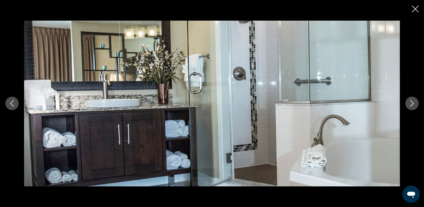
click at [413, 102] on icon "Next image" at bounding box center [411, 103] width 3 height 6
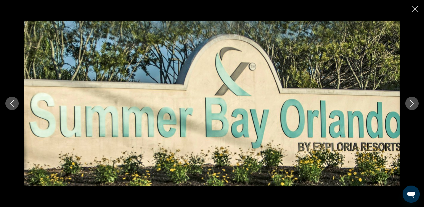
click at [413, 102] on icon "Next image" at bounding box center [411, 103] width 3 height 6
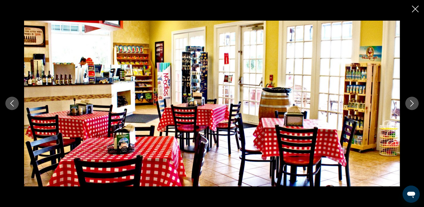
click at [413, 102] on icon "Next image" at bounding box center [411, 103] width 3 height 6
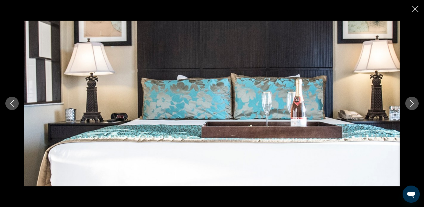
click at [413, 102] on icon "Next image" at bounding box center [411, 103] width 3 height 6
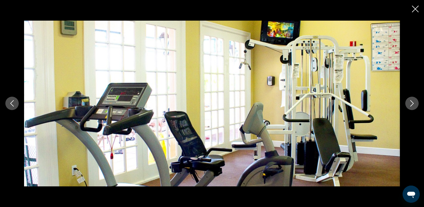
click at [413, 102] on icon "Next image" at bounding box center [411, 103] width 3 height 6
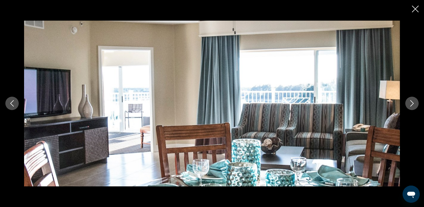
click at [413, 102] on icon "Next image" at bounding box center [411, 103] width 3 height 6
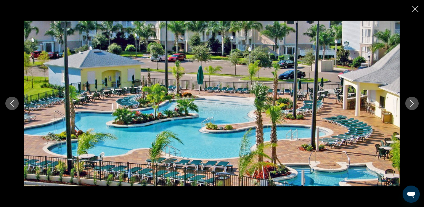
click at [413, 102] on icon "Next image" at bounding box center [411, 103] width 3 height 6
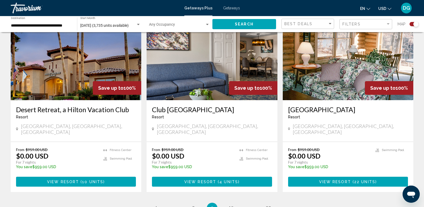
scroll to position [799, 0]
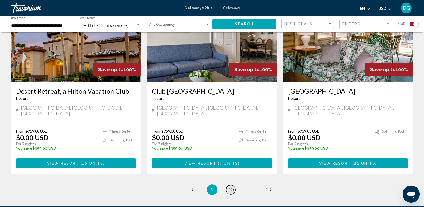
click at [230, 187] on span "10" at bounding box center [230, 190] width 5 height 6
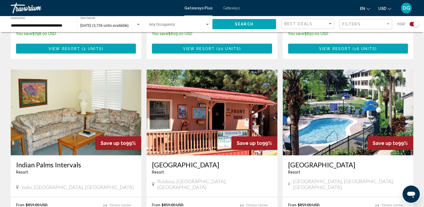
scroll to position [743, 0]
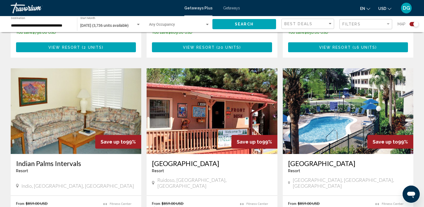
click at [332, 79] on img "Main content" at bounding box center [348, 111] width 131 height 86
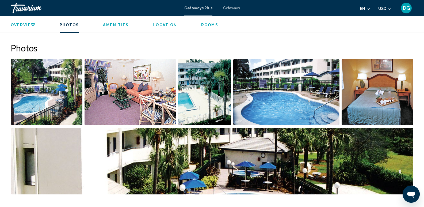
scroll to position [234, 0]
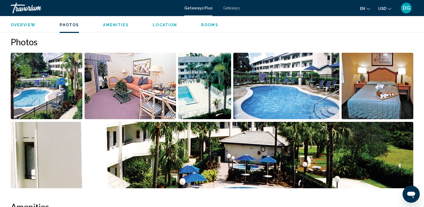
click at [52, 99] on img "Open full-screen image slider" at bounding box center [47, 86] width 72 height 66
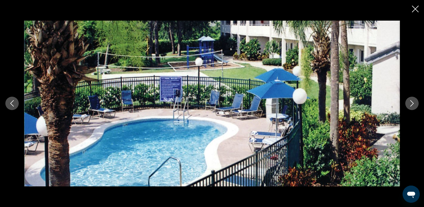
click at [409, 103] on icon "Next image" at bounding box center [412, 103] width 6 height 6
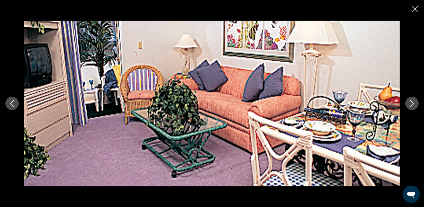
click at [412, 103] on icon "Next image" at bounding box center [412, 103] width 6 height 6
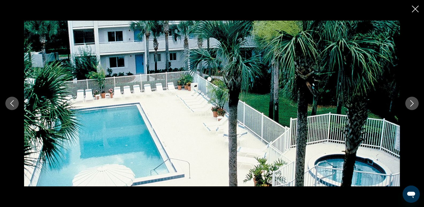
click at [414, 102] on icon "Next image" at bounding box center [412, 103] width 6 height 6
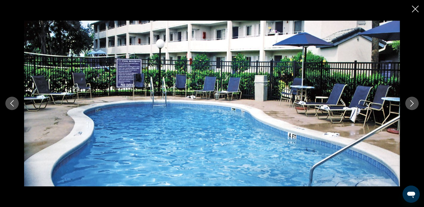
click at [414, 102] on icon "Next image" at bounding box center [412, 103] width 6 height 6
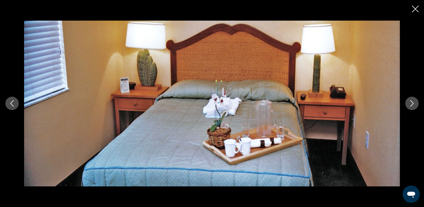
click at [414, 102] on icon "Next image" at bounding box center [412, 103] width 6 height 6
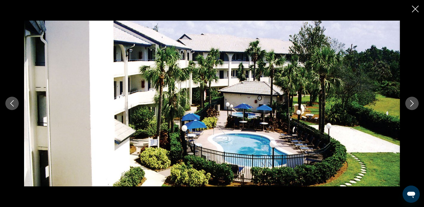
click at [414, 102] on icon "Next image" at bounding box center [412, 103] width 6 height 6
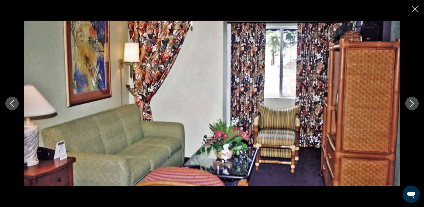
click at [414, 102] on icon "Next image" at bounding box center [412, 103] width 6 height 6
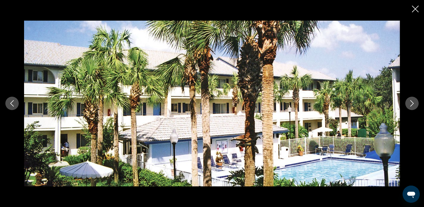
click at [414, 102] on icon "Next image" at bounding box center [412, 103] width 6 height 6
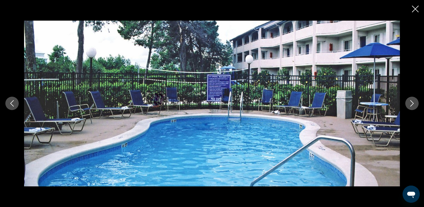
click at [414, 102] on icon "Next image" at bounding box center [412, 103] width 6 height 6
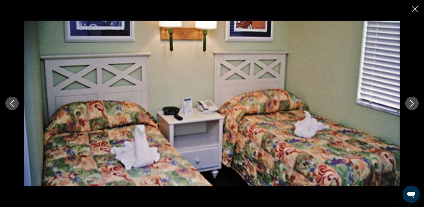
click at [414, 102] on icon "Next image" at bounding box center [412, 103] width 6 height 6
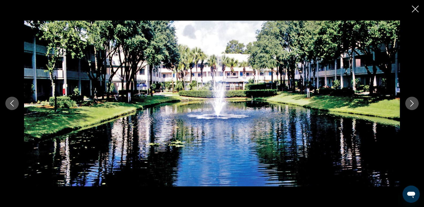
click at [414, 102] on icon "Next image" at bounding box center [412, 103] width 6 height 6
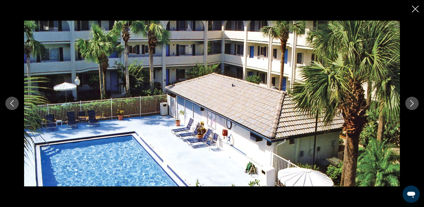
click at [414, 102] on icon "Next image" at bounding box center [412, 103] width 6 height 6
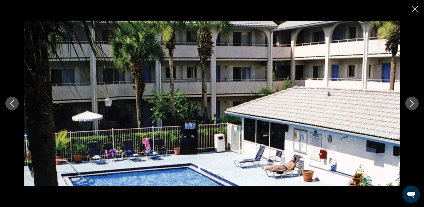
click at [414, 102] on icon "Next image" at bounding box center [412, 103] width 6 height 6
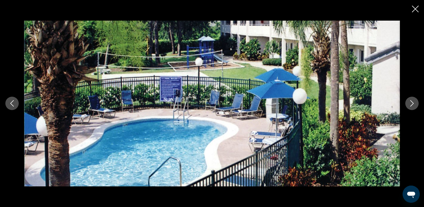
click at [415, 7] on icon "Close slideshow" at bounding box center [415, 9] width 7 height 7
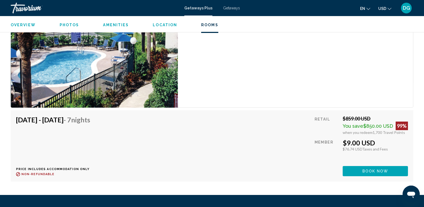
scroll to position [872, 0]
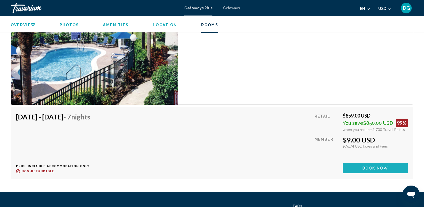
click at [370, 165] on button "Book now" at bounding box center [375, 168] width 65 height 10
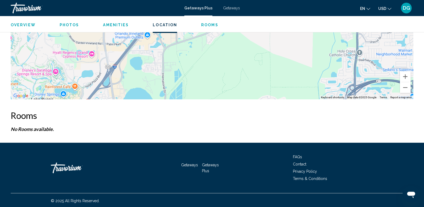
scroll to position [724, 0]
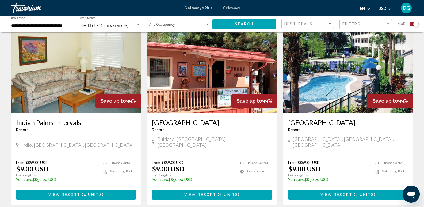
scroll to position [831, 0]
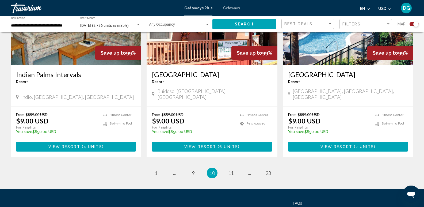
drag, startPoint x: 428, startPoint y: 31, endPoint x: 2, endPoint y: 4, distance: 426.6
click at [233, 170] on span "11" at bounding box center [230, 173] width 5 height 6
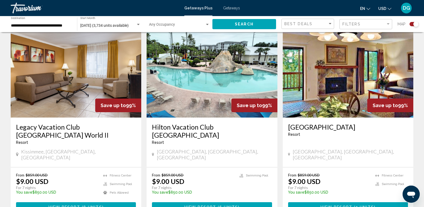
scroll to position [192, 0]
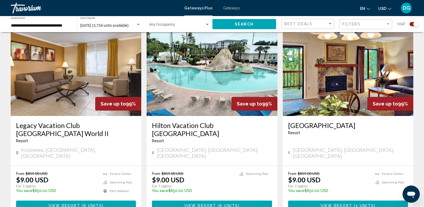
click at [94, 73] on img "Main content" at bounding box center [76, 73] width 131 height 86
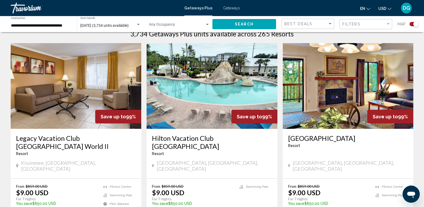
scroll to position [192, 0]
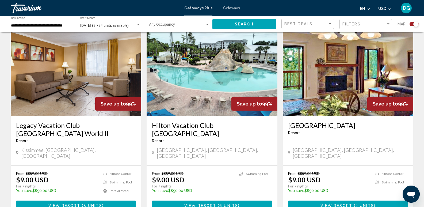
click at [224, 77] on img "Main content" at bounding box center [212, 73] width 131 height 86
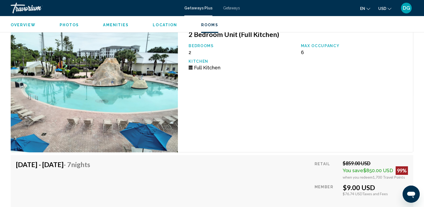
scroll to position [1198, 0]
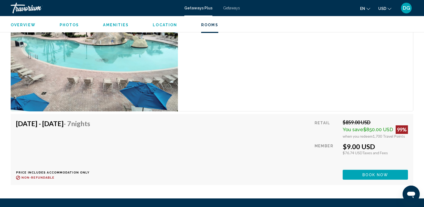
scroll to position [1245, 0]
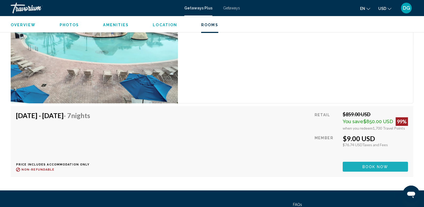
click at [374, 165] on span "Book now" at bounding box center [376, 167] width 26 height 4
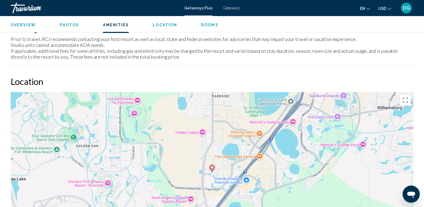
scroll to position [689, 0]
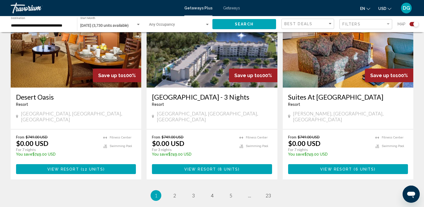
scroll to position [839, 0]
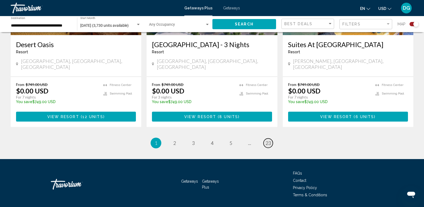
click at [269, 140] on span "23" at bounding box center [268, 143] width 5 height 6
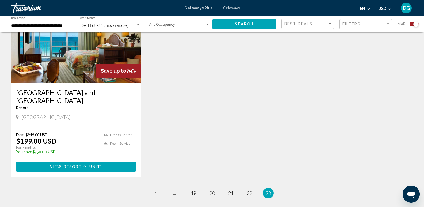
scroll to position [226, 0]
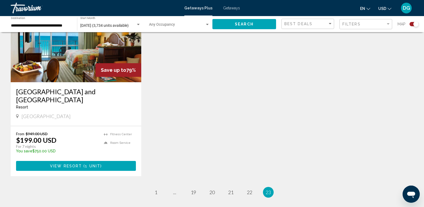
click at [62, 67] on img "Main content" at bounding box center [76, 40] width 131 height 86
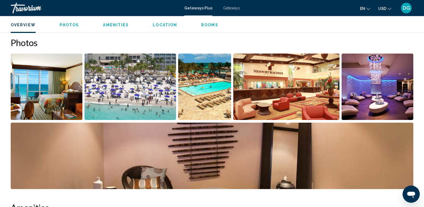
scroll to position [229, 0]
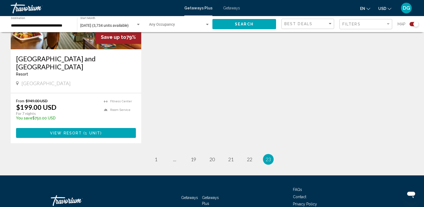
scroll to position [261, 0]
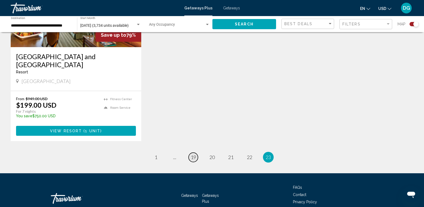
click at [193, 157] on span "19" at bounding box center [193, 157] width 5 height 6
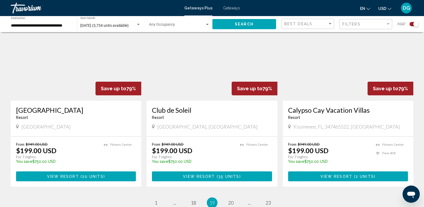
scroll to position [810, 0]
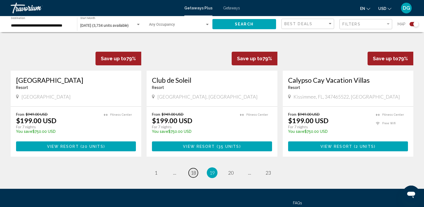
click at [195, 170] on span "18" at bounding box center [193, 173] width 5 height 6
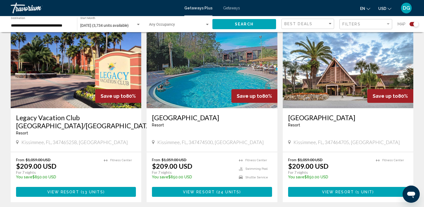
scroll to position [802, 0]
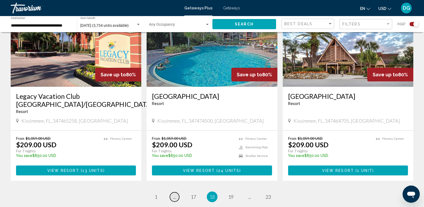
click at [176, 194] on span "..." at bounding box center [174, 197] width 3 height 6
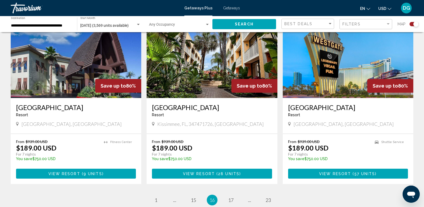
scroll to position [839, 0]
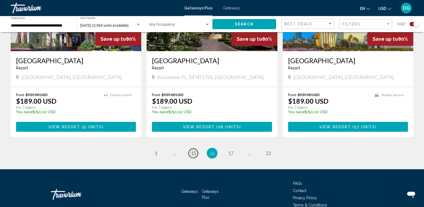
click at [195, 150] on span "15" at bounding box center [193, 153] width 5 height 6
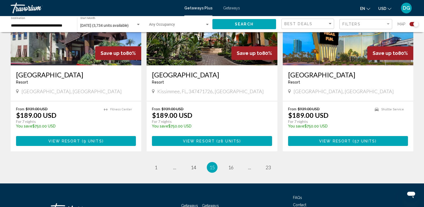
scroll to position [839, 0]
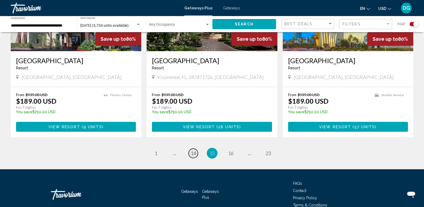
click at [192, 150] on span "14" at bounding box center [193, 153] width 5 height 6
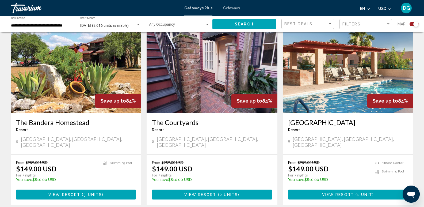
scroll to position [822, 0]
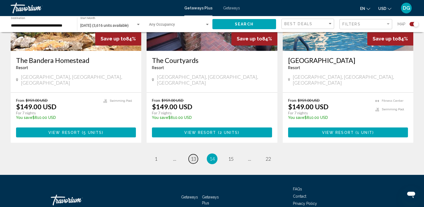
click at [193, 156] on span "13" at bounding box center [193, 159] width 5 height 6
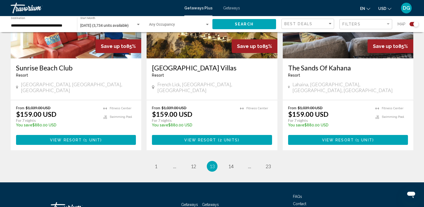
scroll to position [856, 0]
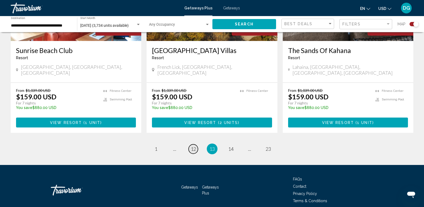
click at [194, 146] on span "12" at bounding box center [193, 149] width 5 height 6
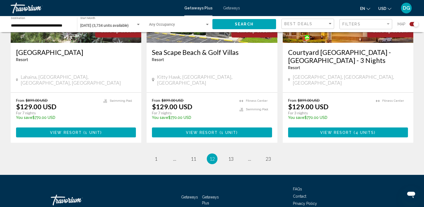
scroll to position [831, 0]
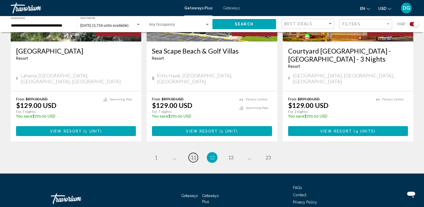
click at [196, 154] on span "11" at bounding box center [193, 157] width 5 height 6
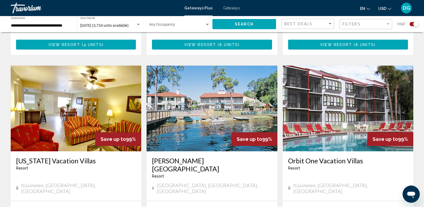
scroll to position [754, 0]
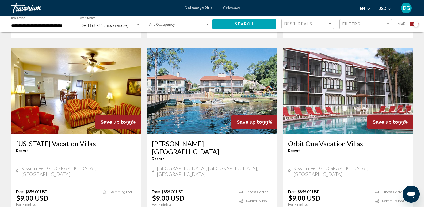
click at [79, 75] on img "Main content" at bounding box center [76, 91] width 131 height 86
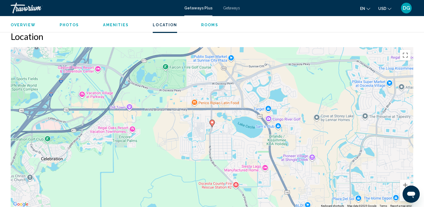
scroll to position [652, 0]
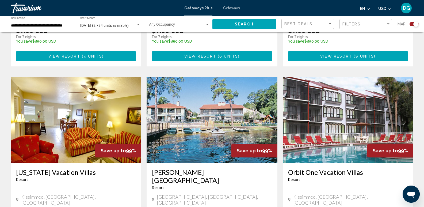
scroll to position [729, 0]
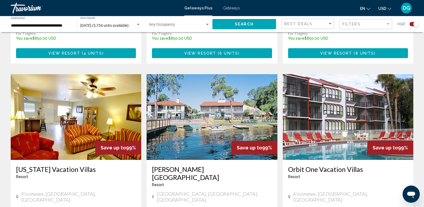
click at [195, 96] on img "Main content" at bounding box center [212, 117] width 131 height 86
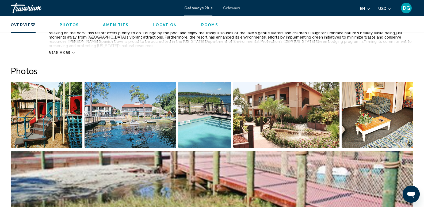
scroll to position [234, 0]
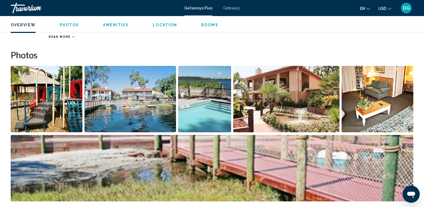
click at [43, 98] on img "Open full-screen image slider" at bounding box center [47, 99] width 72 height 66
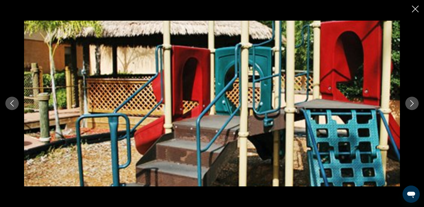
click at [411, 101] on icon "Next image" at bounding box center [411, 103] width 3 height 6
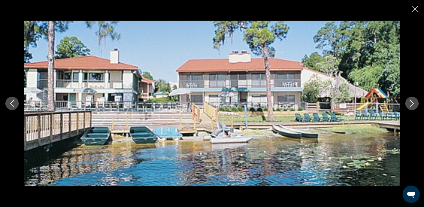
click at [411, 104] on icon "Next image" at bounding box center [412, 103] width 6 height 6
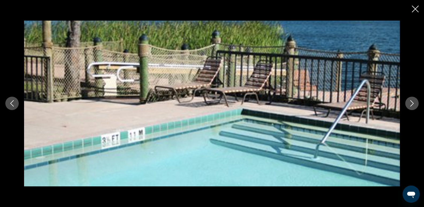
click at [411, 104] on icon "Next image" at bounding box center [412, 103] width 6 height 6
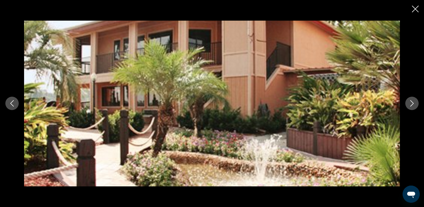
click at [411, 106] on icon "Next image" at bounding box center [412, 103] width 6 height 6
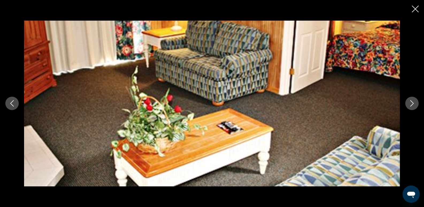
click at [411, 107] on icon "Next image" at bounding box center [411, 103] width 3 height 6
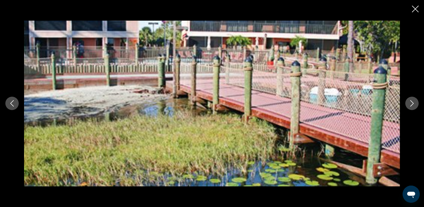
click at [411, 107] on button "Next image" at bounding box center [411, 103] width 13 height 13
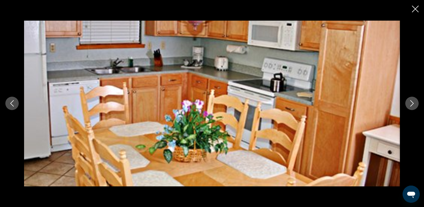
click at [411, 107] on button "Next image" at bounding box center [411, 103] width 13 height 13
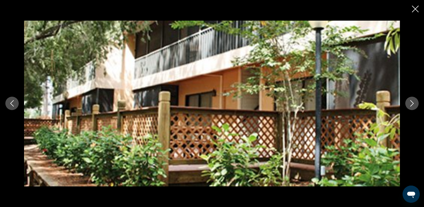
click at [412, 108] on button "Next image" at bounding box center [411, 103] width 13 height 13
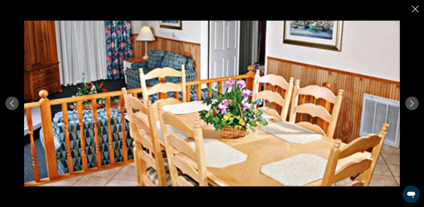
click at [412, 106] on icon "Next image" at bounding box center [412, 103] width 6 height 6
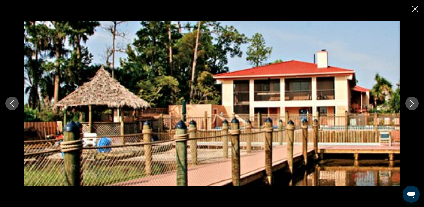
click at [412, 106] on icon "Next image" at bounding box center [412, 103] width 6 height 6
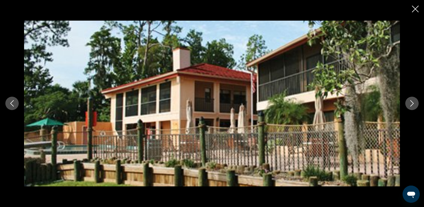
click at [412, 106] on icon "Next image" at bounding box center [412, 103] width 6 height 6
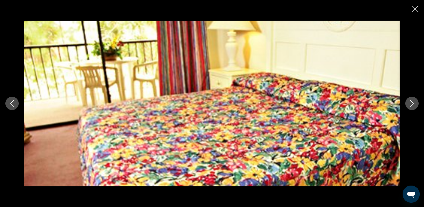
click at [412, 106] on icon "Next image" at bounding box center [412, 103] width 6 height 6
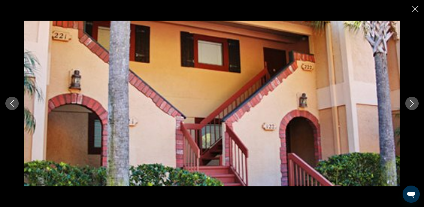
click at [412, 106] on icon "Next image" at bounding box center [412, 103] width 6 height 6
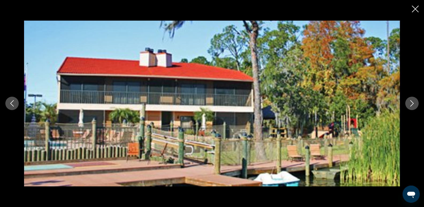
click at [412, 106] on icon "Next image" at bounding box center [411, 103] width 3 height 6
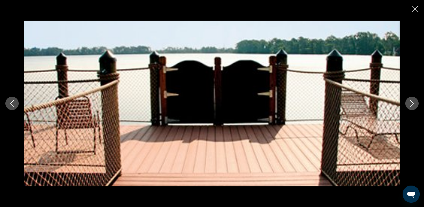
click at [412, 106] on icon "Next image" at bounding box center [411, 103] width 3 height 6
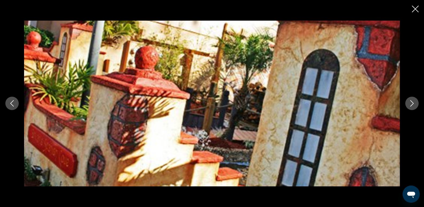
click at [412, 106] on icon "Next image" at bounding box center [411, 103] width 3 height 6
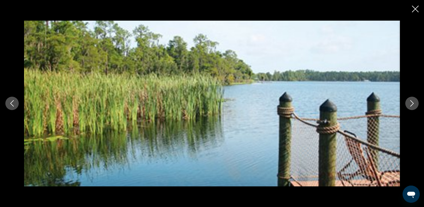
click at [412, 106] on icon "Next image" at bounding box center [411, 103] width 3 height 6
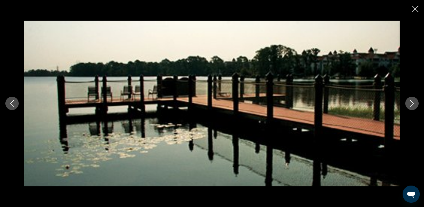
click at [412, 106] on icon "Next image" at bounding box center [412, 103] width 6 height 6
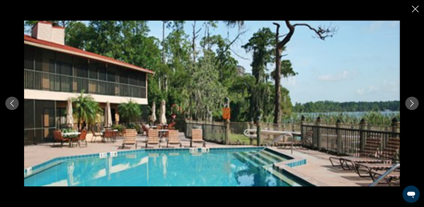
click at [412, 106] on icon "Next image" at bounding box center [412, 103] width 6 height 6
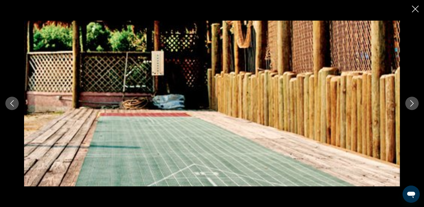
click at [412, 106] on icon "Next image" at bounding box center [412, 103] width 6 height 6
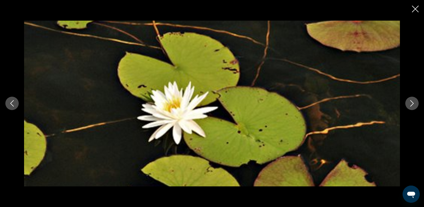
click at [412, 106] on icon "Next image" at bounding box center [412, 103] width 6 height 6
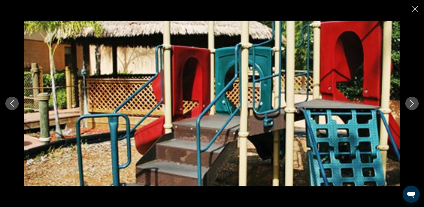
click at [416, 7] on icon "Close slideshow" at bounding box center [415, 9] width 7 height 7
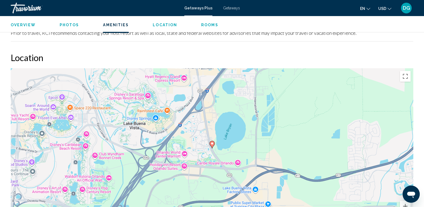
scroll to position [774, 0]
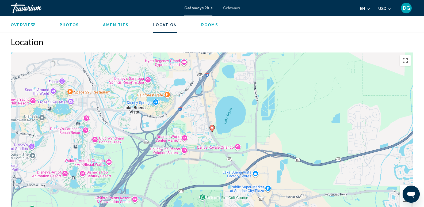
click at [404, 185] on button "Zoom in" at bounding box center [405, 190] width 11 height 11
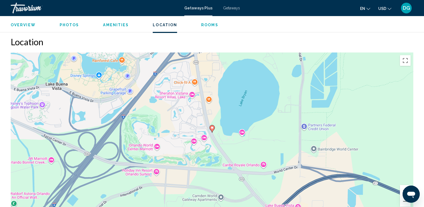
click at [404, 185] on button "Zoom in" at bounding box center [405, 190] width 11 height 11
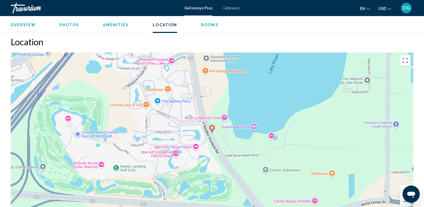
click at [404, 185] on button "Zoom in" at bounding box center [405, 190] width 11 height 11
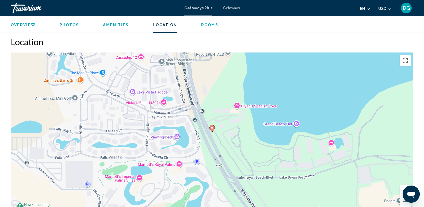
click at [404, 185] on button "Zoom in" at bounding box center [405, 190] width 11 height 11
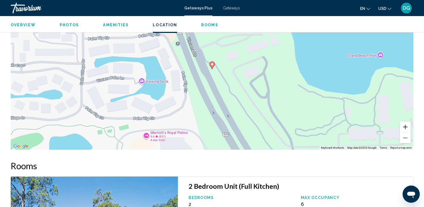
scroll to position [840, 0]
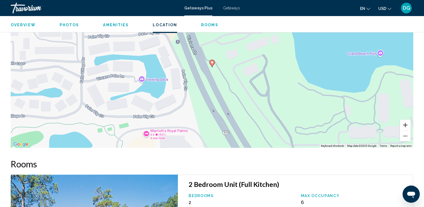
click at [407, 120] on button "Zoom in" at bounding box center [405, 125] width 11 height 11
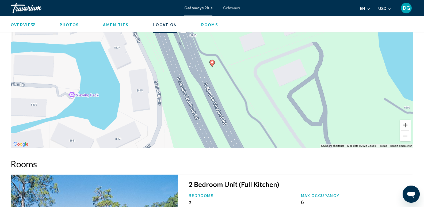
click at [407, 120] on button "Zoom in" at bounding box center [405, 125] width 11 height 11
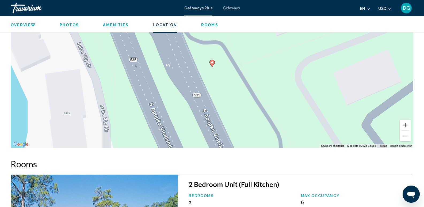
click at [407, 120] on button "Zoom in" at bounding box center [405, 125] width 11 height 11
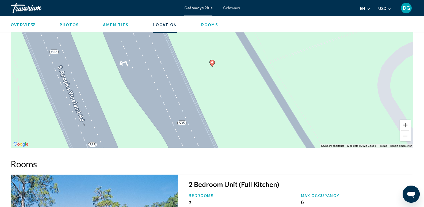
click at [407, 120] on button "Zoom in" at bounding box center [405, 125] width 11 height 11
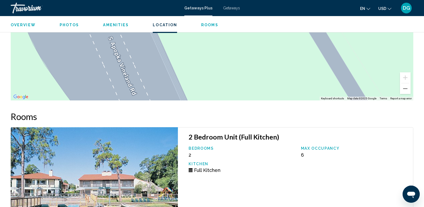
scroll to position [892, 0]
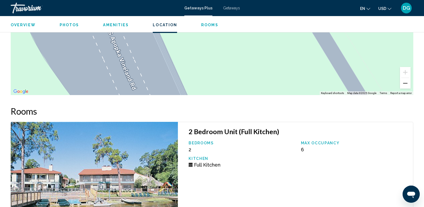
click at [405, 81] on button "Zoom out" at bounding box center [405, 83] width 11 height 11
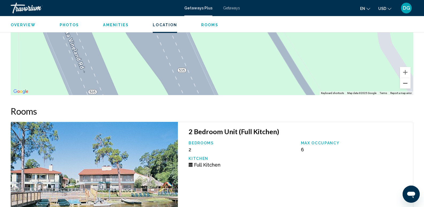
click at [405, 81] on button "Zoom out" at bounding box center [405, 83] width 11 height 11
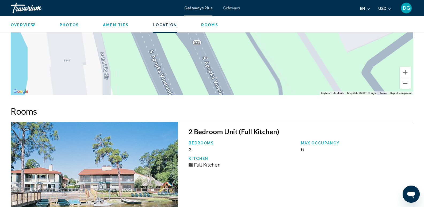
click at [405, 81] on button "Zoom out" at bounding box center [405, 83] width 11 height 11
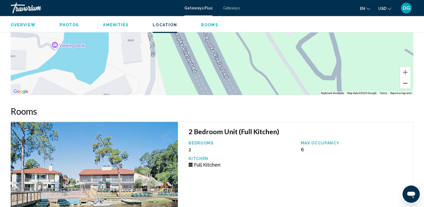
click at [405, 81] on button "Zoom out" at bounding box center [405, 83] width 11 height 11
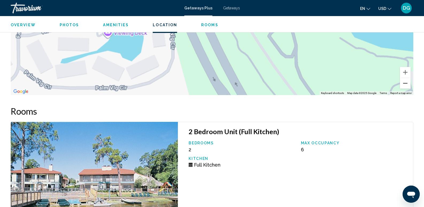
click at [405, 81] on button "Zoom out" at bounding box center [405, 83] width 11 height 11
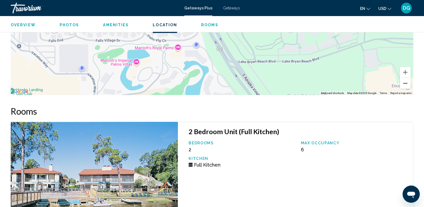
click at [405, 81] on button "Zoom out" at bounding box center [405, 83] width 11 height 11
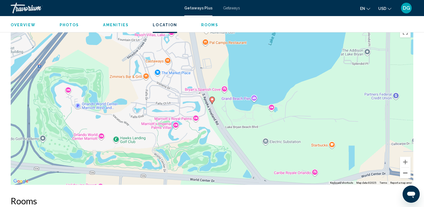
scroll to position [817, 0]
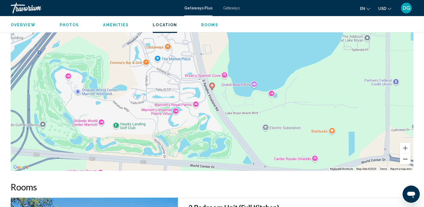
click at [405, 155] on button "Zoom out" at bounding box center [405, 159] width 11 height 11
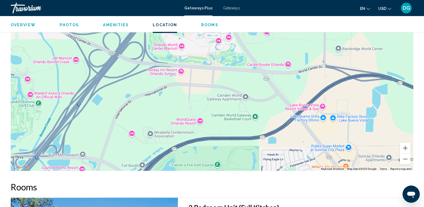
drag, startPoint x: 176, startPoint y: 128, endPoint x: 202, endPoint y: 71, distance: 62.3
click at [200, 73] on div "To activate drag with keyboard, press Alt + Enter. Once in keyboard drag state,…" at bounding box center [212, 90] width 403 height 161
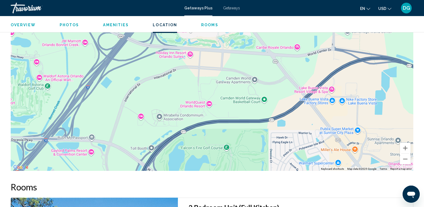
drag, startPoint x: 169, startPoint y: 139, endPoint x: 184, endPoint y: 87, distance: 54.2
click at [183, 88] on div "To activate drag with keyboard, press Alt + Enter. Once in keyboard drag state,…" at bounding box center [212, 90] width 403 height 161
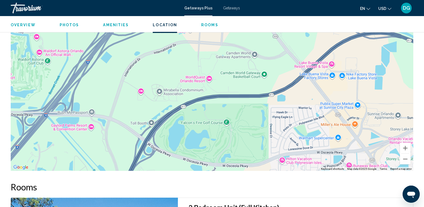
drag, startPoint x: 162, startPoint y: 61, endPoint x: 141, endPoint y: 117, distance: 59.4
click at [141, 117] on div "Main content" at bounding box center [212, 90] width 403 height 161
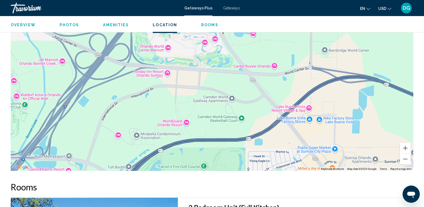
drag, startPoint x: 180, startPoint y: 98, endPoint x: 165, endPoint y: 121, distance: 28.1
click at [165, 121] on div "To activate drag with keyboard, press Alt + Enter. Once in keyboard drag state,…" at bounding box center [212, 90] width 403 height 161
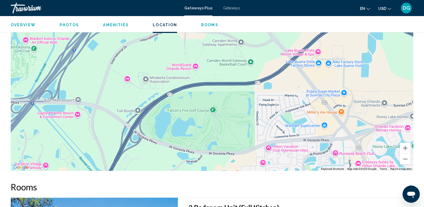
drag, startPoint x: 211, startPoint y: 129, endPoint x: 220, endPoint y: 72, distance: 58.1
click at [220, 72] on div "To activate drag with keyboard, press Alt + Enter. Once in keyboard drag state,…" at bounding box center [212, 90] width 403 height 161
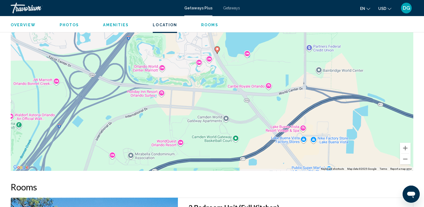
drag, startPoint x: 281, startPoint y: 98, endPoint x: 261, endPoint y: 158, distance: 63.0
click at [268, 159] on div "To activate drag with keyboard, press Alt + Enter. Once in keyboard drag state,…" at bounding box center [212, 90] width 403 height 161
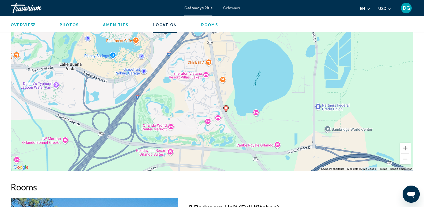
drag, startPoint x: 218, startPoint y: 106, endPoint x: 228, endPoint y: 163, distance: 57.9
click at [228, 163] on div "To activate drag with keyboard, press Alt + Enter. Once in keyboard drag state,…" at bounding box center [212, 90] width 403 height 161
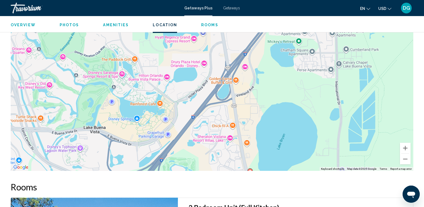
drag, startPoint x: 159, startPoint y: 101, endPoint x: 176, endPoint y: 150, distance: 52.6
click at [176, 150] on div "To activate drag with keyboard, press Alt + Enter. Once in keyboard drag state,…" at bounding box center [212, 90] width 403 height 161
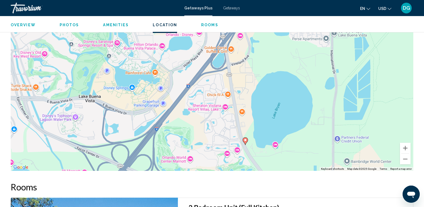
drag, startPoint x: 214, startPoint y: 123, endPoint x: 210, endPoint y: 92, distance: 31.9
click at [210, 92] on div "To activate drag with keyboard, press Alt + Enter. Once in keyboard drag state,…" at bounding box center [212, 90] width 403 height 161
click at [64, 25] on span "Photos" at bounding box center [70, 25] width 20 height 4
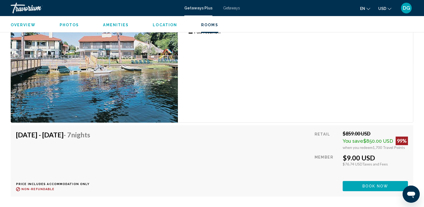
scroll to position [1027, 0]
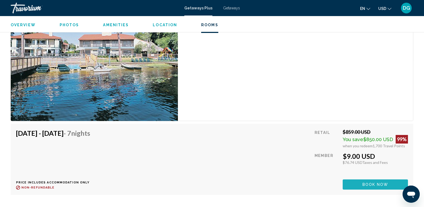
click at [371, 183] on span "Book now" at bounding box center [376, 185] width 26 height 4
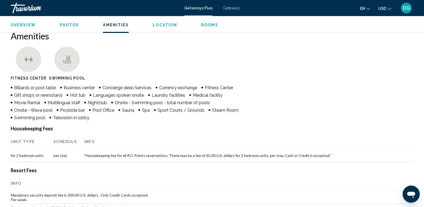
scroll to position [433, 0]
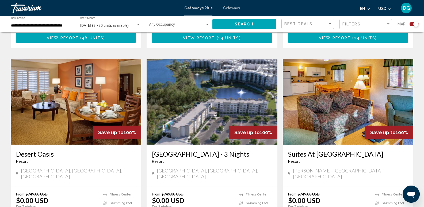
scroll to position [839, 0]
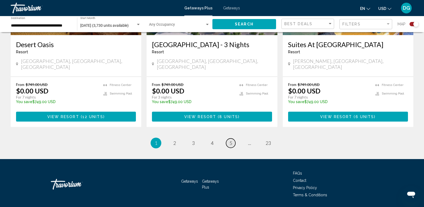
click at [231, 140] on span "5" at bounding box center [231, 143] width 3 height 6
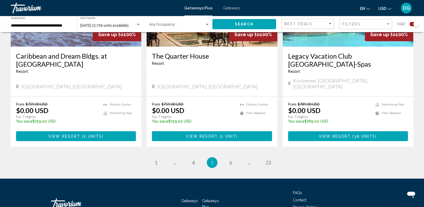
scroll to position [856, 0]
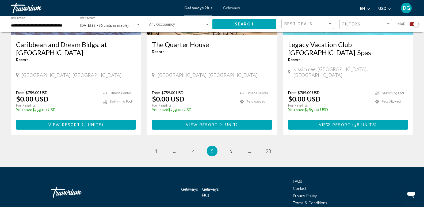
drag, startPoint x: 428, startPoint y: 103, endPoint x: 6, endPoint y: 6, distance: 432.5
click at [233, 146] on link "page 6" at bounding box center [230, 150] width 9 height 9
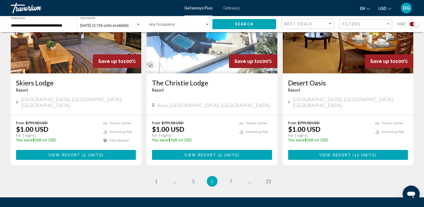
scroll to position [847, 0]
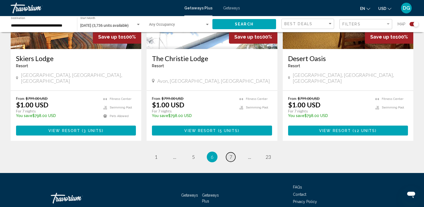
click at [234, 152] on link "page 7" at bounding box center [230, 156] width 9 height 9
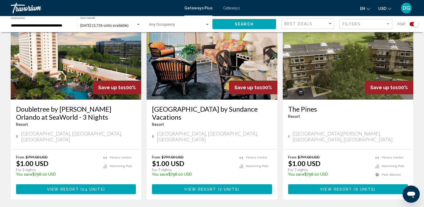
scroll to position [864, 0]
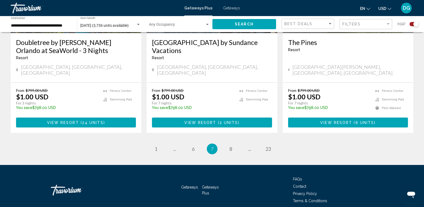
drag, startPoint x: 428, startPoint y: 32, endPoint x: 15, endPoint y: 7, distance: 413.9
click at [231, 146] on span "8" at bounding box center [231, 149] width 3 height 6
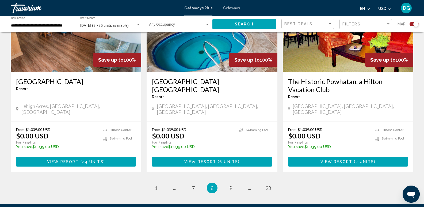
scroll to position [856, 0]
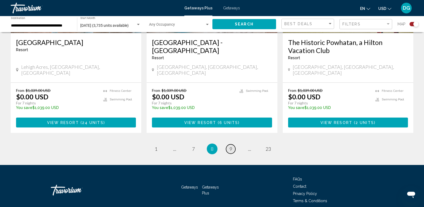
click at [233, 144] on link "page 9" at bounding box center [230, 148] width 9 height 9
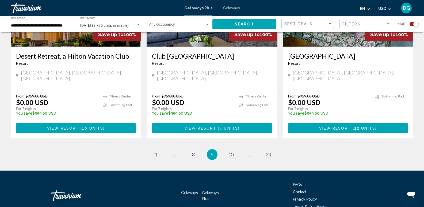
scroll to position [835, 0]
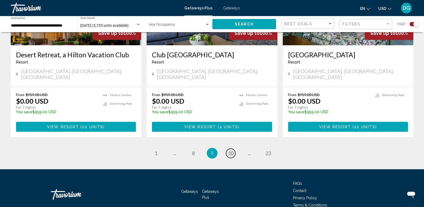
click at [232, 150] on span "10" at bounding box center [230, 153] width 5 height 6
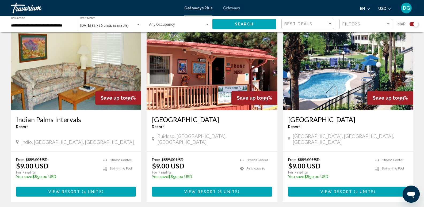
scroll to position [795, 0]
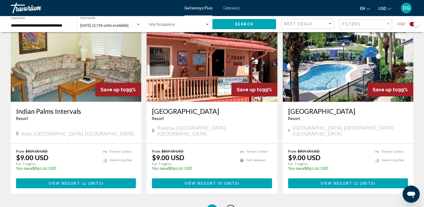
click at [231, 205] on link "page 11" at bounding box center [230, 209] width 9 height 9
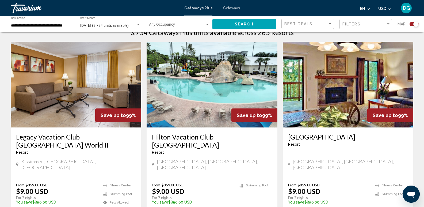
scroll to position [182, 0]
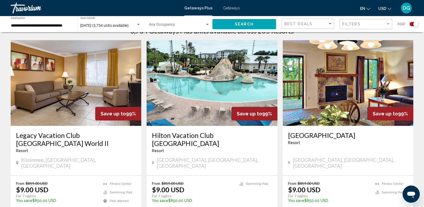
drag, startPoint x: 421, startPoint y: 72, endPoint x: 413, endPoint y: 93, distance: 22.2
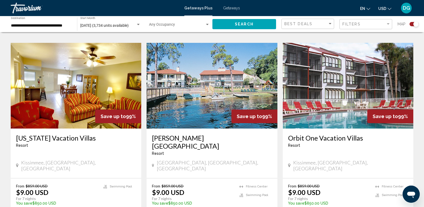
scroll to position [759, 0]
